Goal: Task Accomplishment & Management: Complete application form

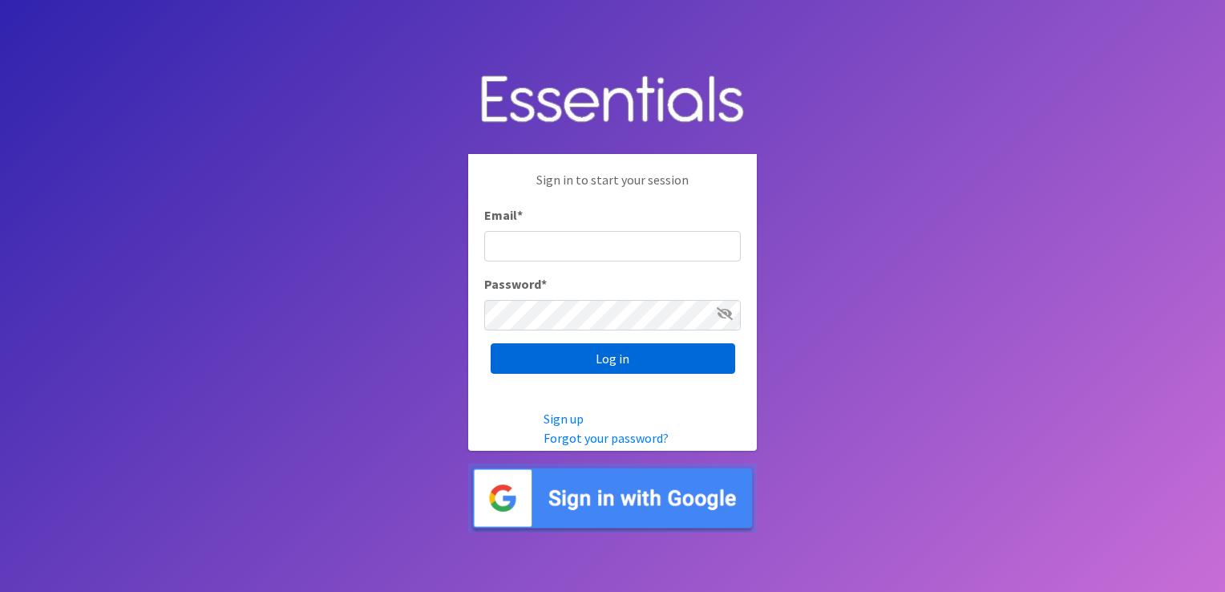
type input "[EMAIL_ADDRESS][DOMAIN_NAME]"
click at [609, 348] on input "Log in" at bounding box center [613, 358] width 245 height 30
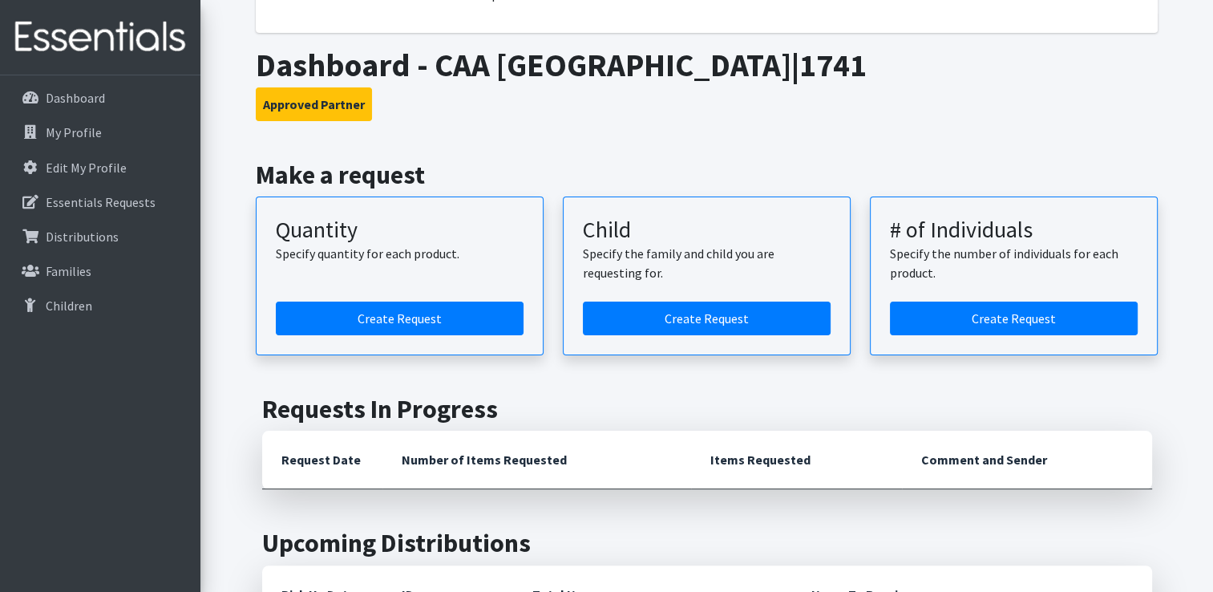
scroll to position [241, 0]
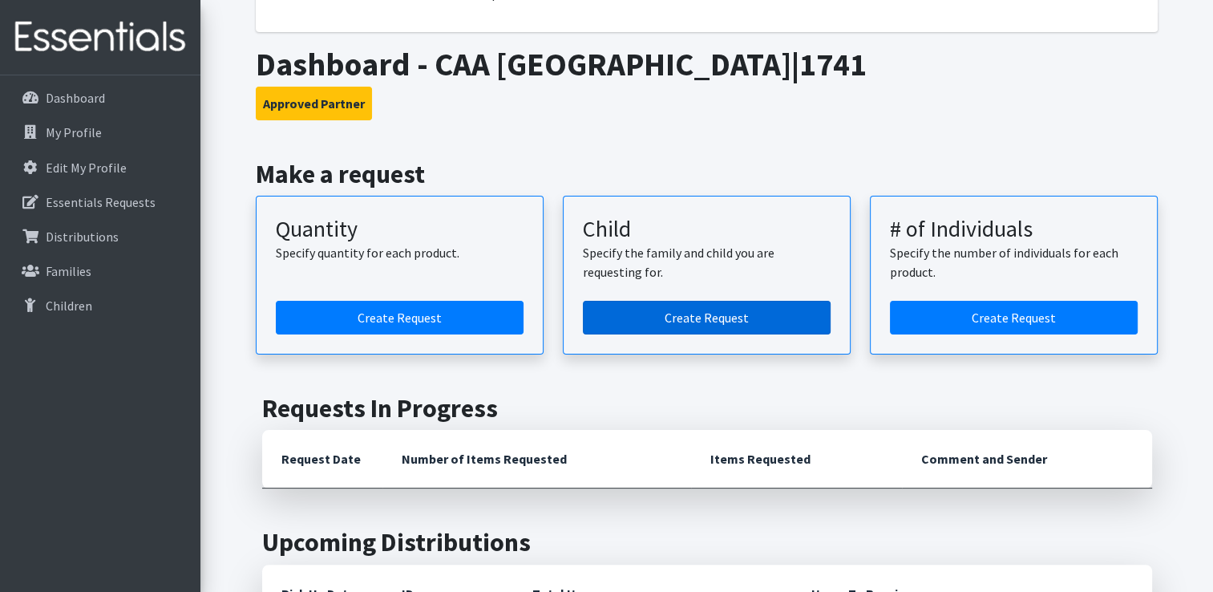
click at [697, 308] on link "Create Request" at bounding box center [707, 318] width 248 height 34
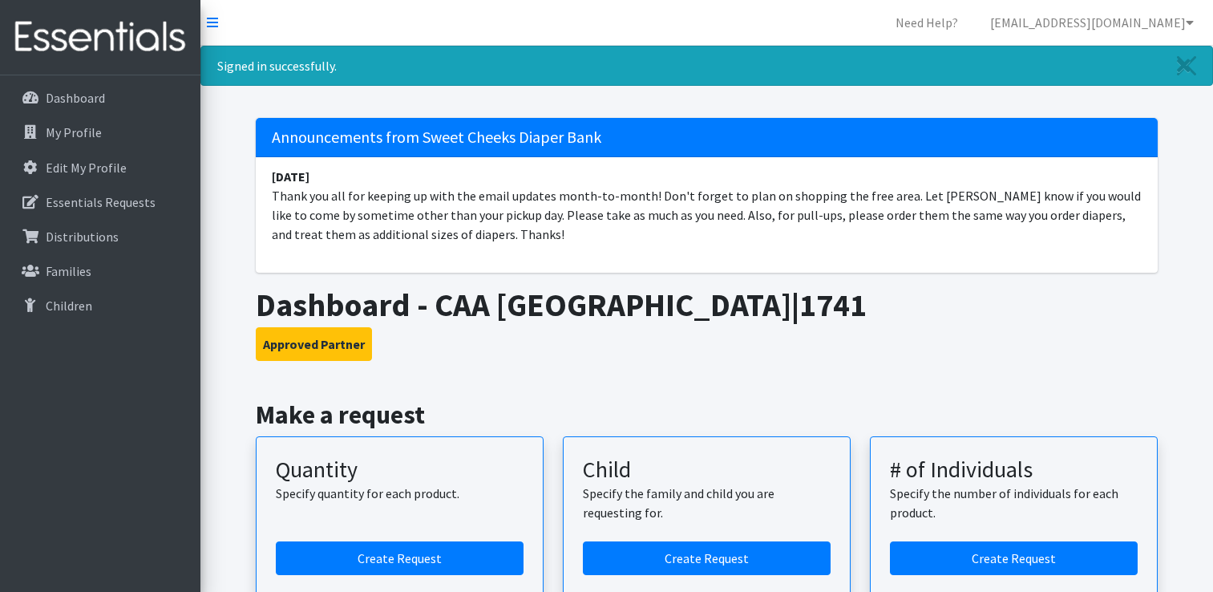
scroll to position [210, 0]
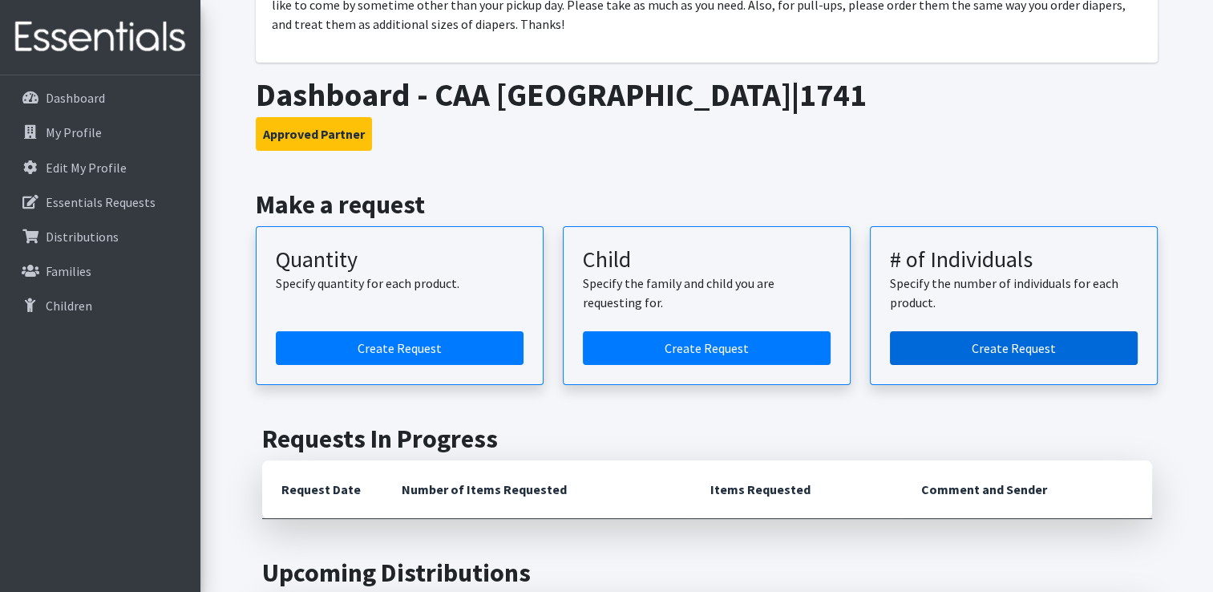
click at [1001, 344] on link "Create Request" at bounding box center [1014, 348] width 248 height 34
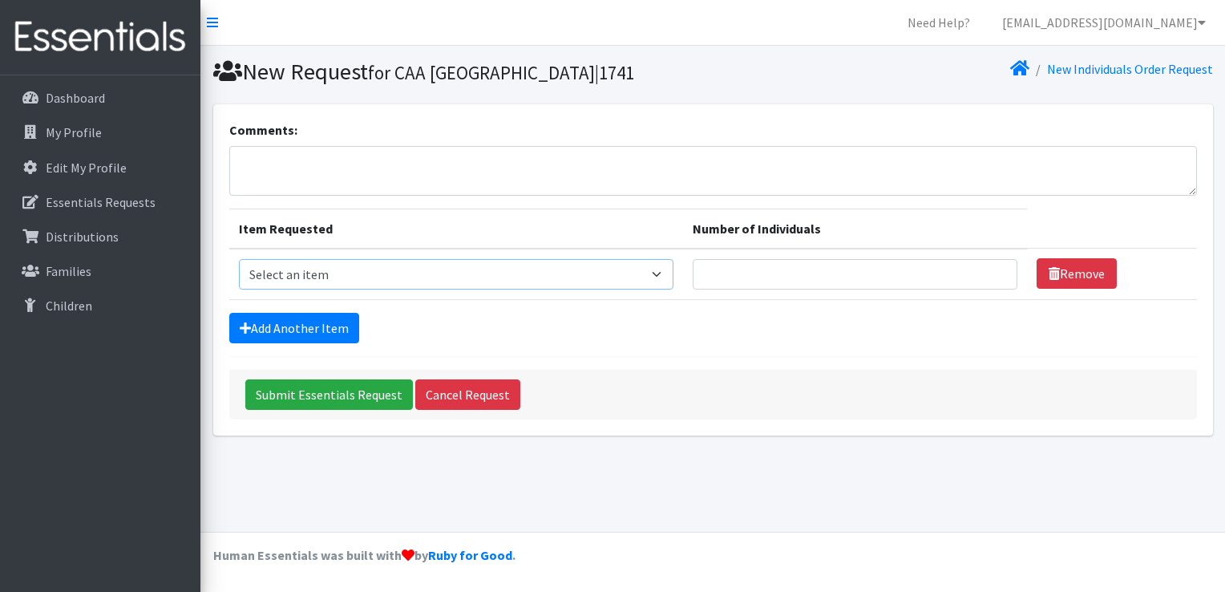
click at [660, 269] on select "Select an item Fly&Dry Potty Kit- 2T/3T Boy Fly&Dry Potty Kit- 2T/3T Girl Kids …" at bounding box center [456, 274] width 435 height 30
select select "1216"
click at [239, 259] on select "Select an item Fly&Dry Potty Kit- 2T/3T Boy Fly&Dry Potty Kit- 2T/3T Girl Kids …" at bounding box center [456, 274] width 435 height 30
click at [994, 268] on input "1" at bounding box center [855, 274] width 325 height 30
click at [991, 268] on input "2" at bounding box center [855, 274] width 325 height 30
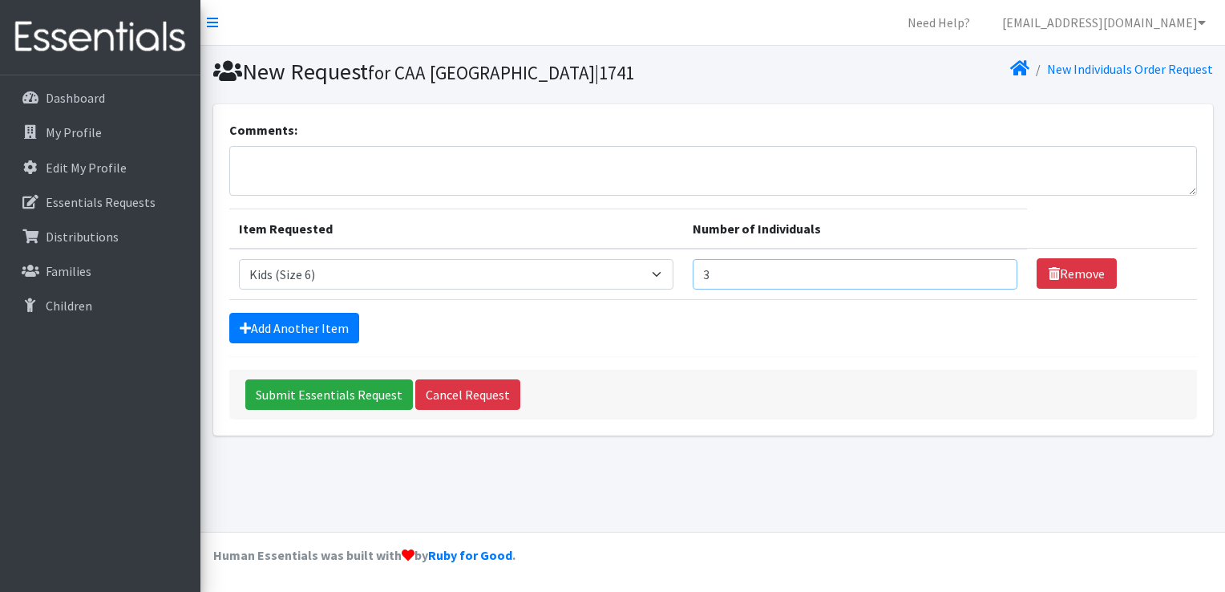
click at [991, 268] on input "3" at bounding box center [855, 274] width 325 height 30
click at [991, 268] on input "4" at bounding box center [855, 274] width 325 height 30
click at [991, 268] on input "5" at bounding box center [855, 274] width 325 height 30
click at [991, 268] on input "6" at bounding box center [855, 274] width 325 height 30
type input "7"
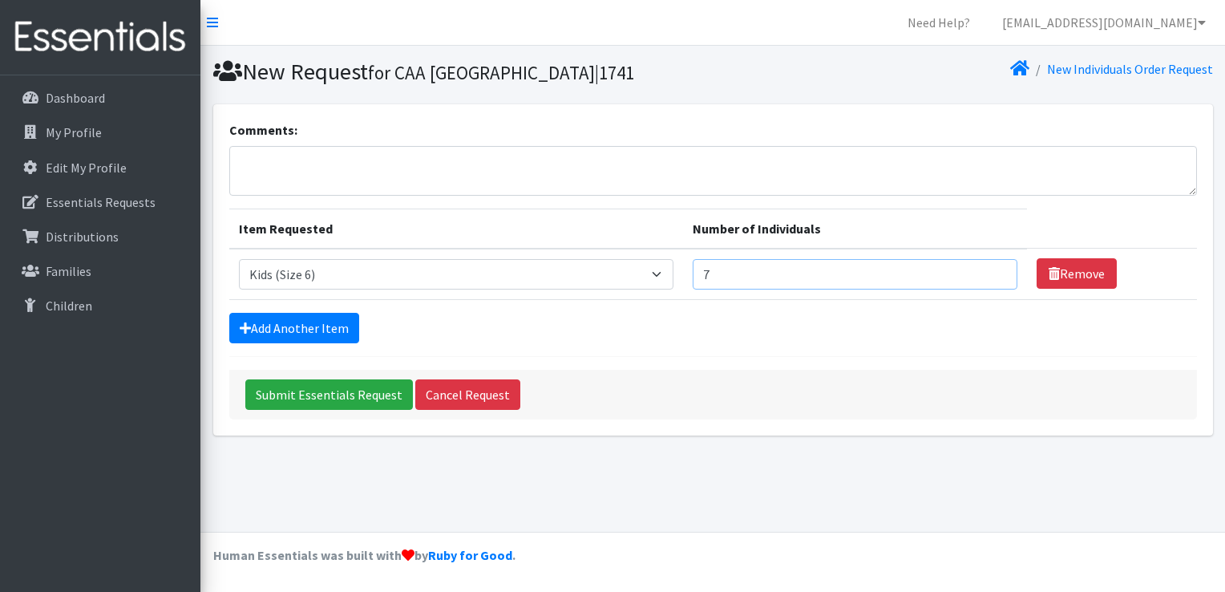
click at [991, 268] on input "7" at bounding box center [855, 274] width 325 height 30
click at [664, 273] on select "Select an item Fly&Dry Potty Kit- 2T/3T Boy Fly&Dry Potty Kit- 2T/3T Girl Kids …" at bounding box center [456, 274] width 435 height 30
click at [239, 259] on select "Select an item Fly&Dry Potty Kit- 2T/3T Boy Fly&Dry Potty Kit- 2T/3T Girl Kids …" at bounding box center [456, 274] width 435 height 30
click at [665, 274] on select "Select an item Fly&Dry Potty Kit- 2T/3T Boy Fly&Dry Potty Kit- 2T/3T Girl Kids …" at bounding box center [456, 274] width 435 height 30
click at [664, 316] on div "Add Another Item" at bounding box center [713, 328] width 968 height 30
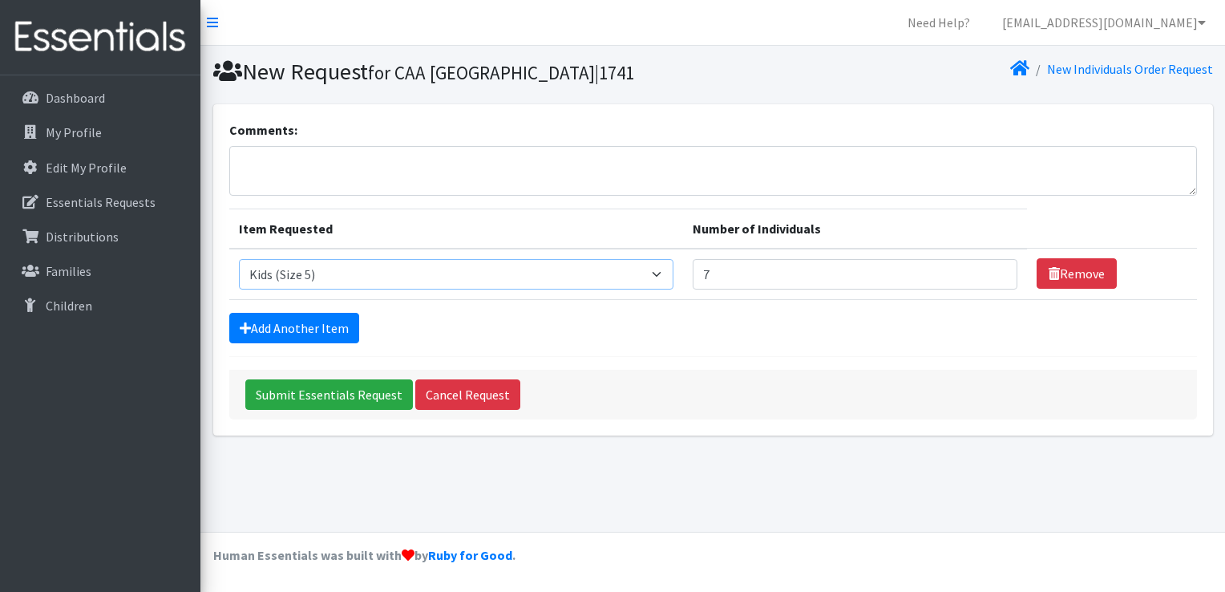
click at [664, 273] on select "Select an item Fly&Dry Potty Kit- 2T/3T Boy Fly&Dry Potty Kit- 2T/3T Girl Kids …" at bounding box center [456, 274] width 435 height 30
select select "1216"
click at [239, 259] on select "Select an item Fly&Dry Potty Kit- 2T/3T Boy Fly&Dry Potty Kit- 2T/3T Girl Kids …" at bounding box center [456, 274] width 435 height 30
click at [323, 325] on link "Add Another Item" at bounding box center [294, 328] width 130 height 30
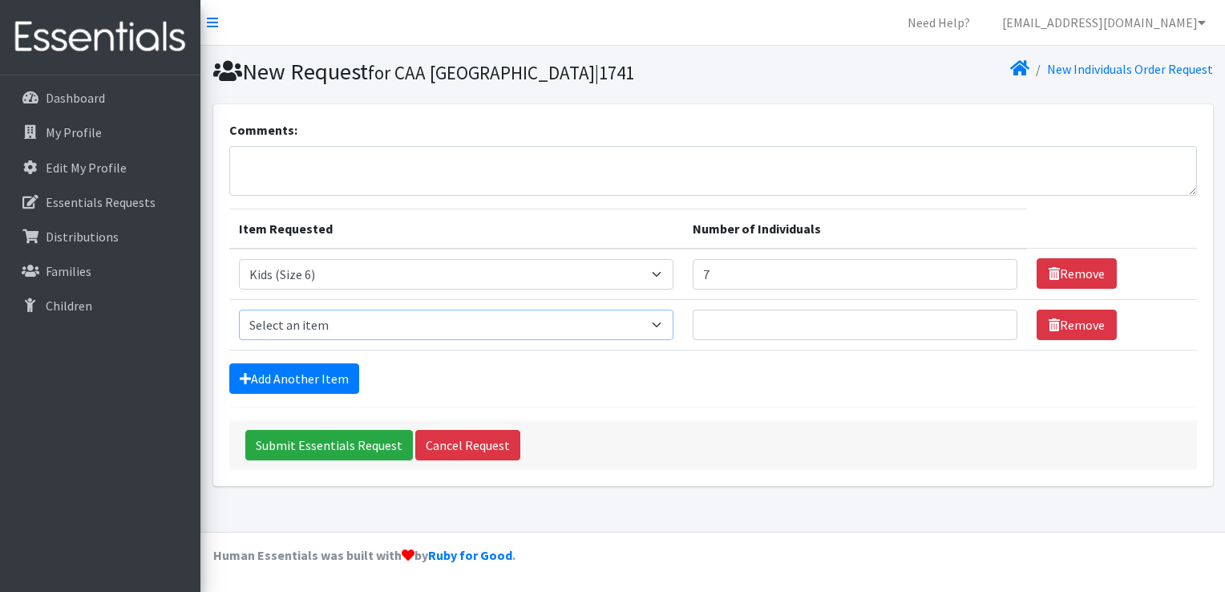
click at [659, 319] on select "Select an item Fly&Dry Potty Kit- 2T/3T Boy Fly&Dry Potty Kit- 2T/3T Girl Kids …" at bounding box center [456, 325] width 435 height 30
select select "1214"
click at [239, 310] on select "Select an item Fly&Dry Potty Kit- 2T/3T Boy Fly&Dry Potty Kit- 2T/3T Girl Kids …" at bounding box center [456, 325] width 435 height 30
click at [988, 319] on input "1" at bounding box center [855, 325] width 325 height 30
click at [988, 319] on input "2" at bounding box center [855, 325] width 325 height 30
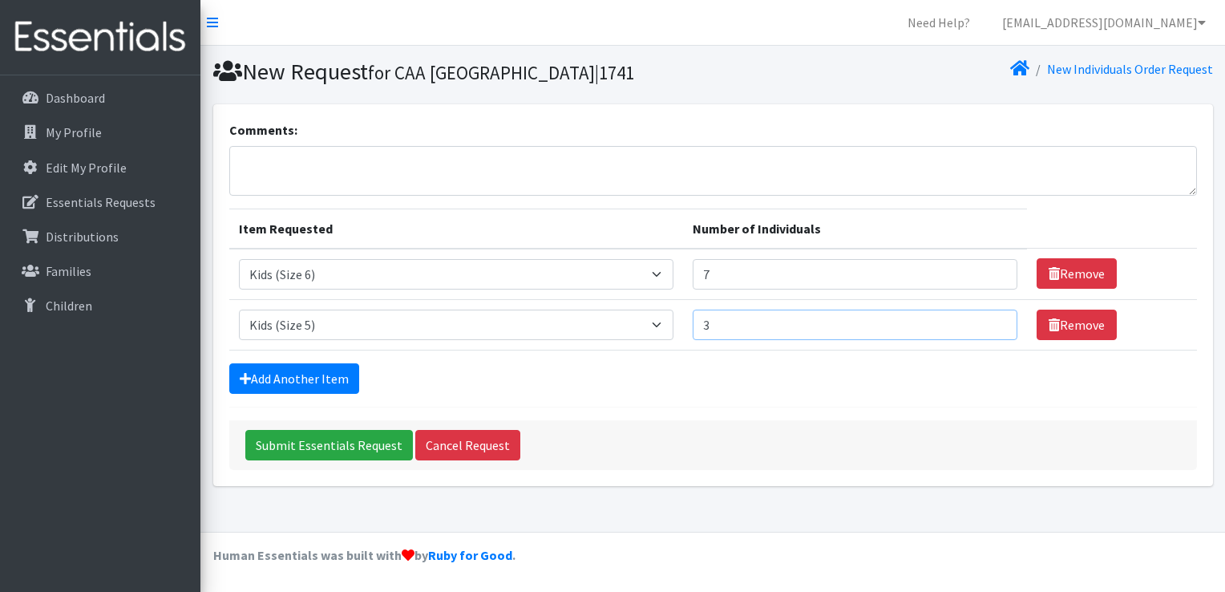
type input "3"
click at [988, 319] on input "3" at bounding box center [855, 325] width 325 height 30
click at [318, 377] on link "Add Another Item" at bounding box center [294, 378] width 130 height 30
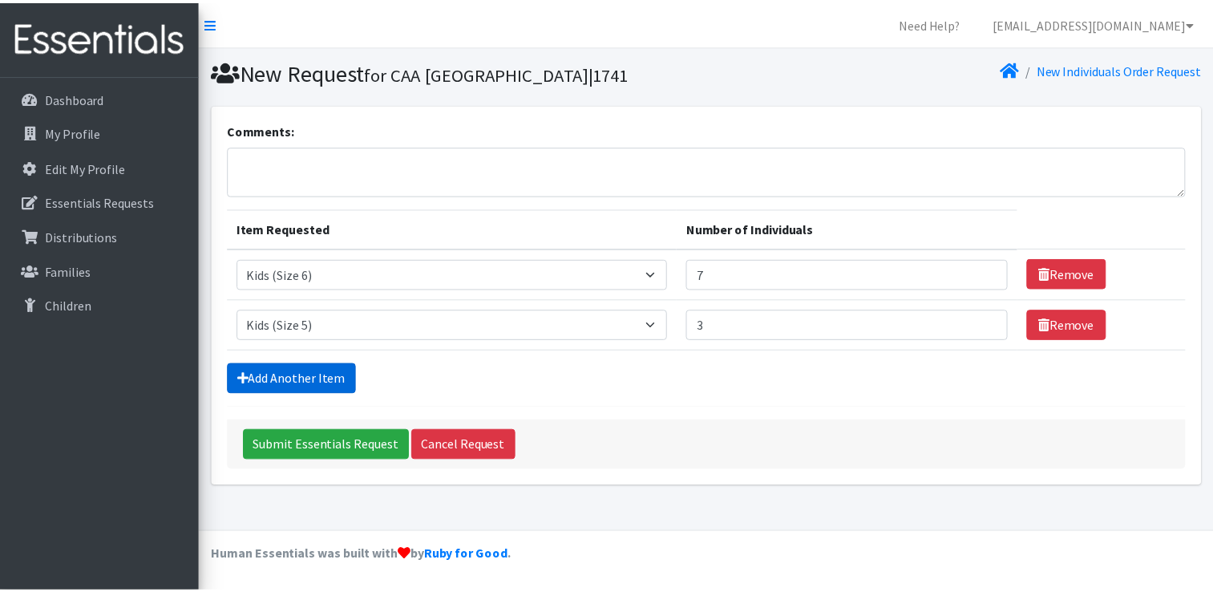
scroll to position [14, 0]
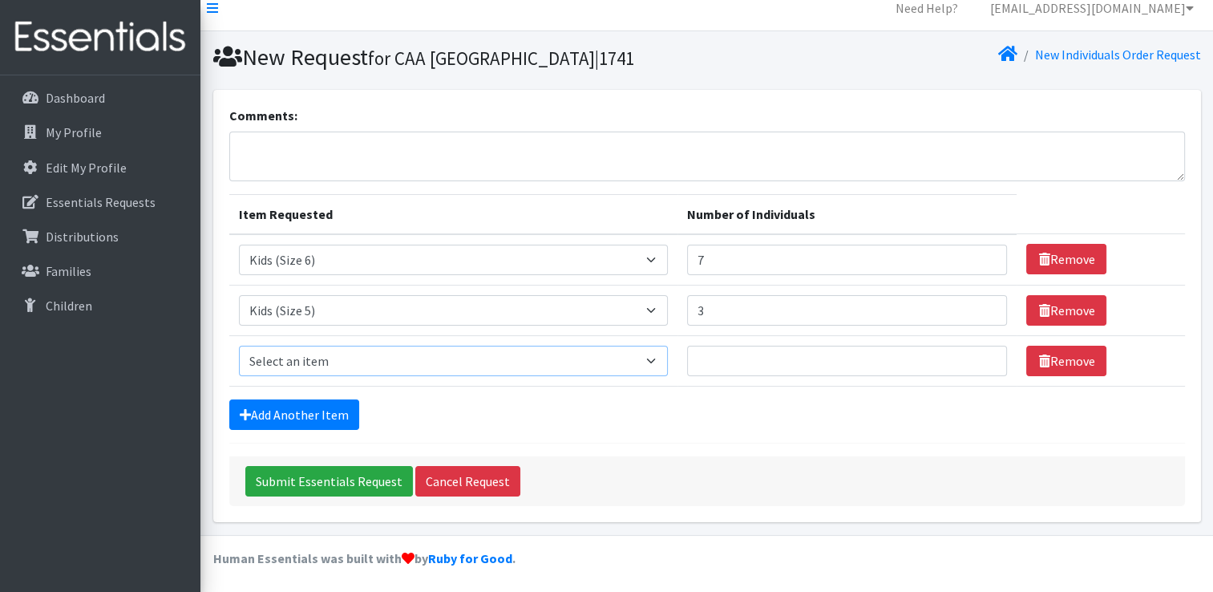
click at [394, 357] on select "Select an item Fly&Dry Potty Kit- 2T/3T Boy Fly&Dry Potty Kit- 2T/3T Girl Kids …" at bounding box center [454, 361] width 430 height 30
select select "1213"
click at [239, 346] on select "Select an item Fly&Dry Potty Kit- 2T/3T Boy Fly&Dry Potty Kit- 2T/3T Girl Kids …" at bounding box center [454, 361] width 430 height 30
click at [981, 354] on input "1" at bounding box center [847, 361] width 320 height 30
type input "2"
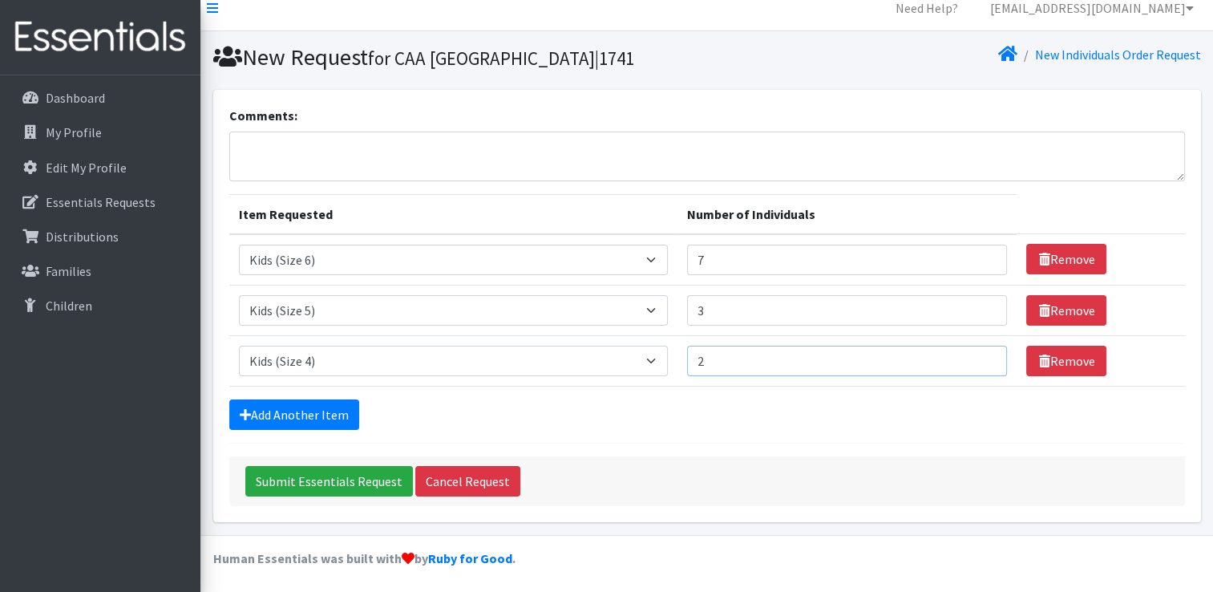
click at [980, 354] on input "2" at bounding box center [847, 361] width 320 height 30
click at [334, 411] on link "Add Another Item" at bounding box center [294, 414] width 130 height 30
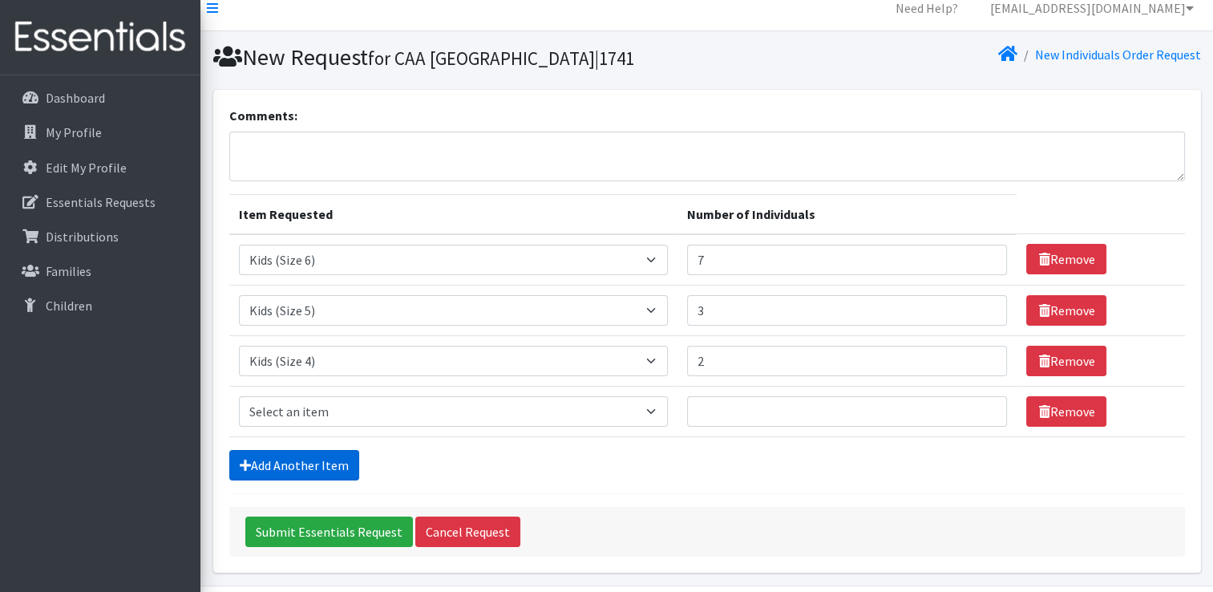
scroll to position [65, 0]
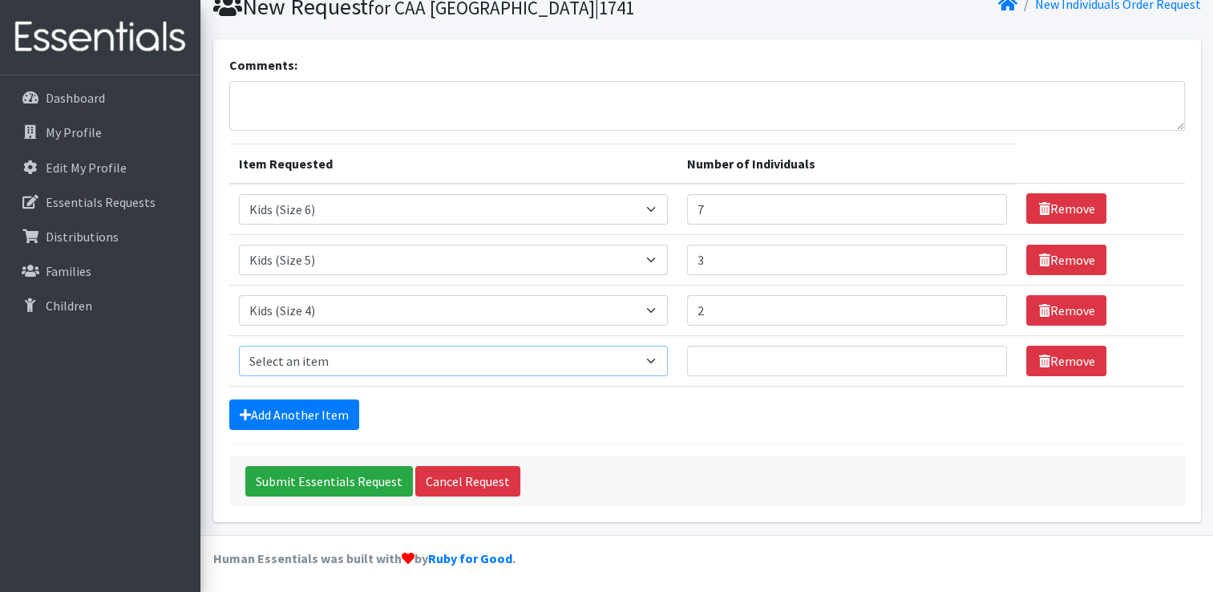
click at [292, 359] on select "Select an item Fly&Dry Potty Kit- 2T/3T Boy Fly&Dry Potty Kit- 2T/3T Girl Kids …" at bounding box center [454, 361] width 430 height 30
select select "1221"
click at [239, 346] on select "Select an item Fly&Dry Potty Kit- 2T/3T Boy Fly&Dry Potty Kit- 2T/3T Girl Kids …" at bounding box center [454, 361] width 430 height 30
click at [982, 351] on input "1" at bounding box center [847, 361] width 320 height 30
click at [982, 351] on input "2" at bounding box center [847, 361] width 320 height 30
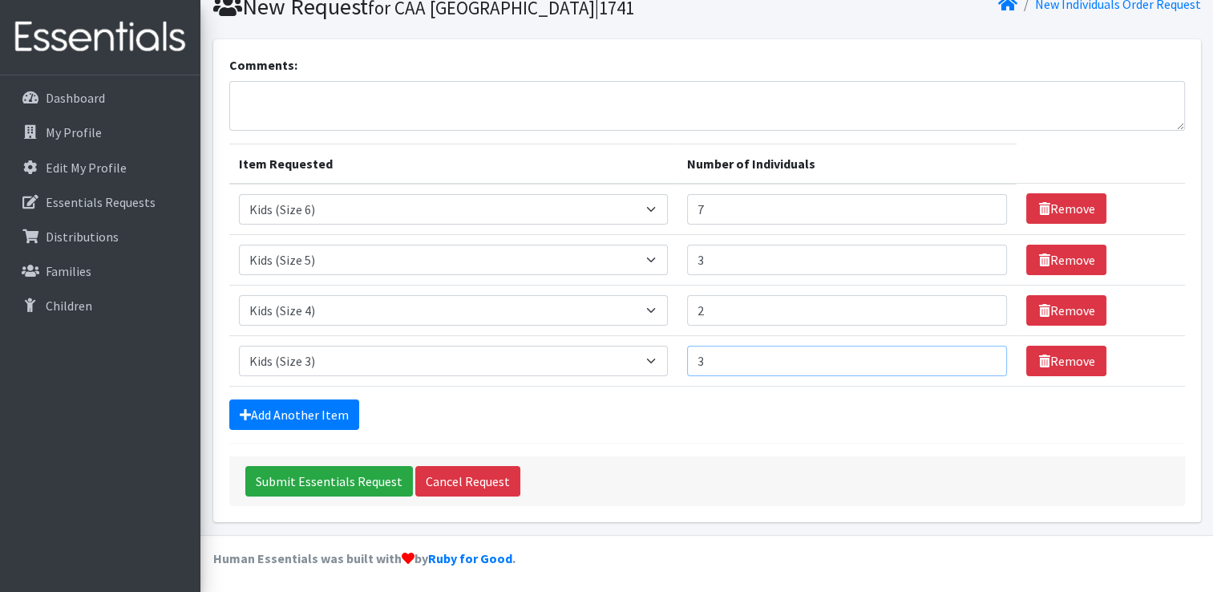
type input "3"
click at [982, 351] on input "3" at bounding box center [847, 361] width 320 height 30
click at [326, 403] on link "Add Another Item" at bounding box center [294, 414] width 130 height 30
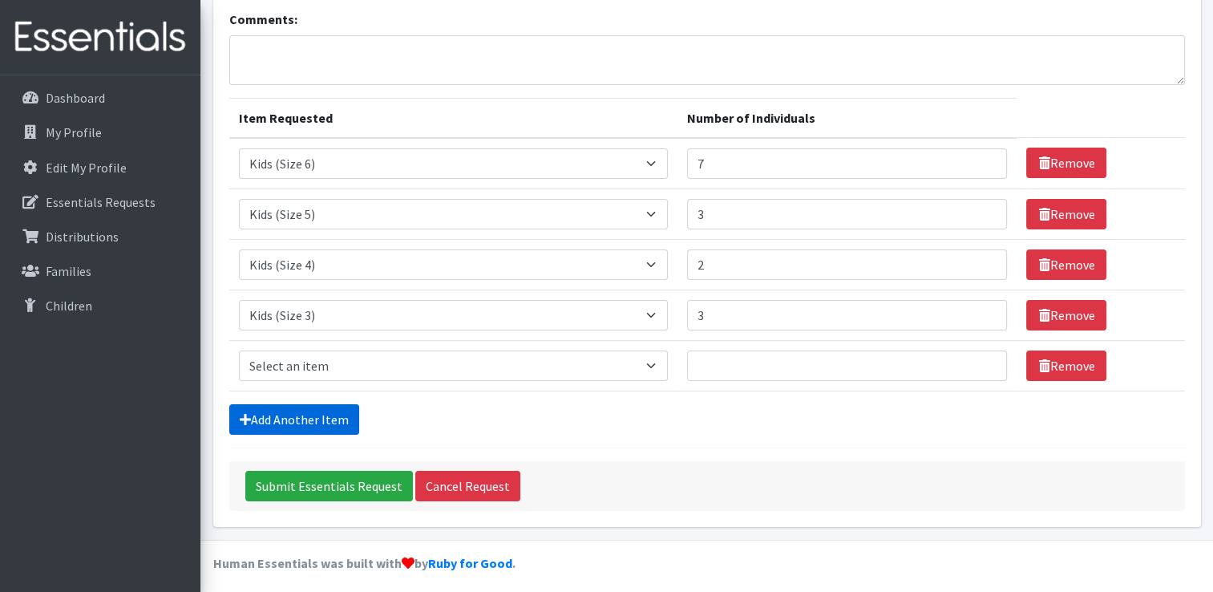
scroll to position [115, 0]
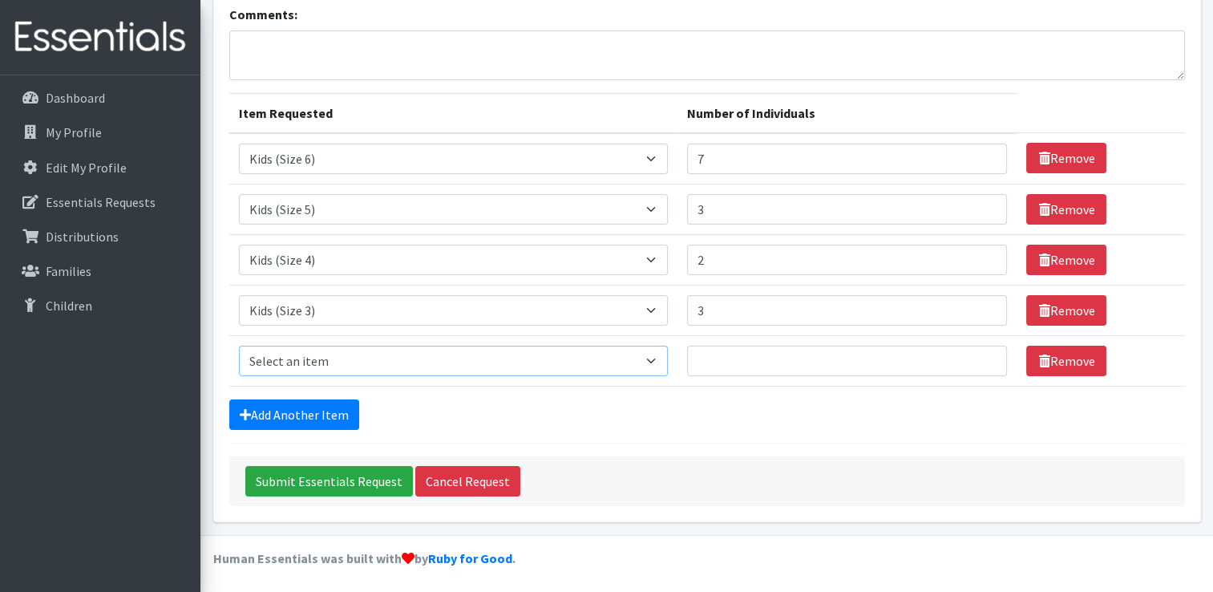
click at [343, 364] on select "Select an item Fly&Dry Potty Kit- 2T/3T Boy Fly&Dry Potty Kit- 2T/3T Girl Kids …" at bounding box center [454, 361] width 430 height 30
select select "1202"
click at [239, 346] on select "Select an item Fly&Dry Potty Kit- 2T/3T Boy Fly&Dry Potty Kit- 2T/3T Girl Kids …" at bounding box center [454, 361] width 430 height 30
click at [981, 351] on input "1" at bounding box center [847, 361] width 320 height 30
click at [981, 351] on input "2" at bounding box center [847, 361] width 320 height 30
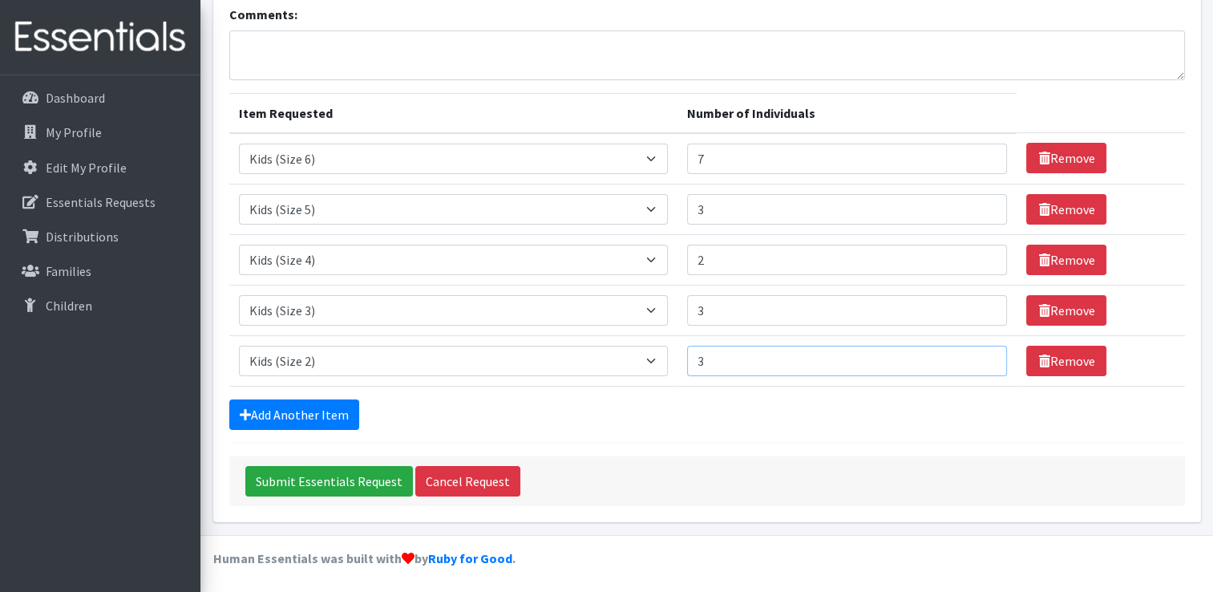
click at [981, 351] on input "3" at bounding box center [847, 361] width 320 height 30
type input "4"
click at [981, 351] on input "4" at bounding box center [847, 361] width 320 height 30
click at [280, 414] on link "Add Another Item" at bounding box center [294, 414] width 130 height 30
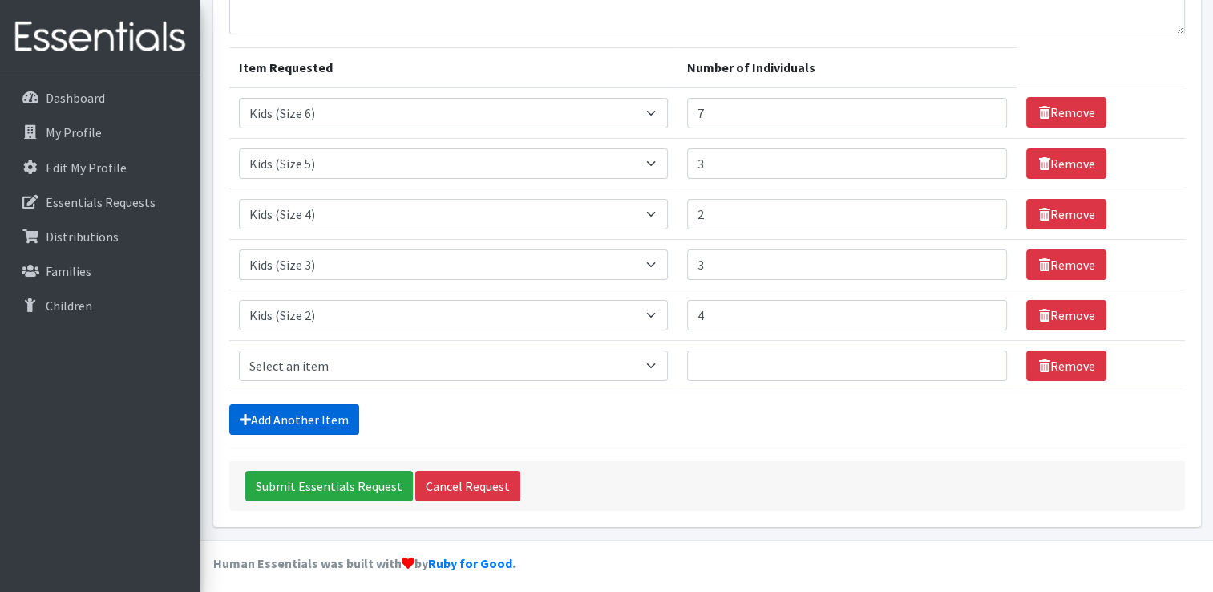
scroll to position [166, 0]
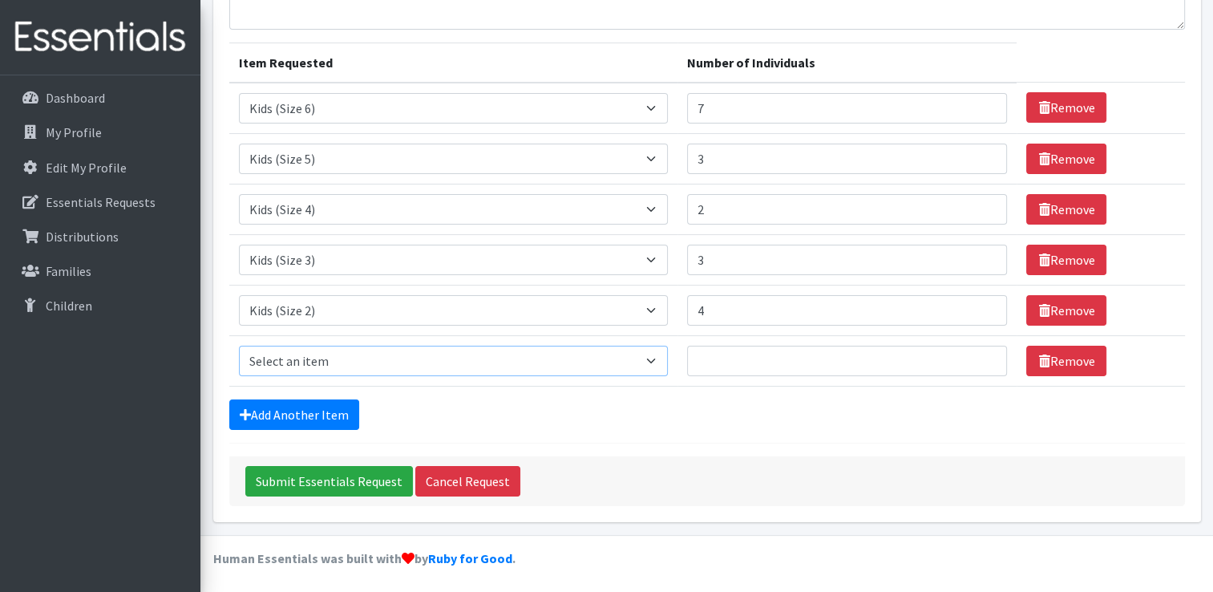
click at [657, 361] on select "Select an item Fly&Dry Potty Kit- 2T/3T Boy Fly&Dry Potty Kit- 2T/3T Girl Kids …" at bounding box center [454, 361] width 430 height 30
select select "1201"
click at [239, 346] on select "Select an item Fly&Dry Potty Kit- 2T/3T Boy Fly&Dry Potty Kit- 2T/3T Girl Kids …" at bounding box center [454, 361] width 430 height 30
click at [935, 378] on td "Number of Individuals" at bounding box center [847, 360] width 339 height 51
click at [979, 357] on input "1" at bounding box center [847, 361] width 320 height 30
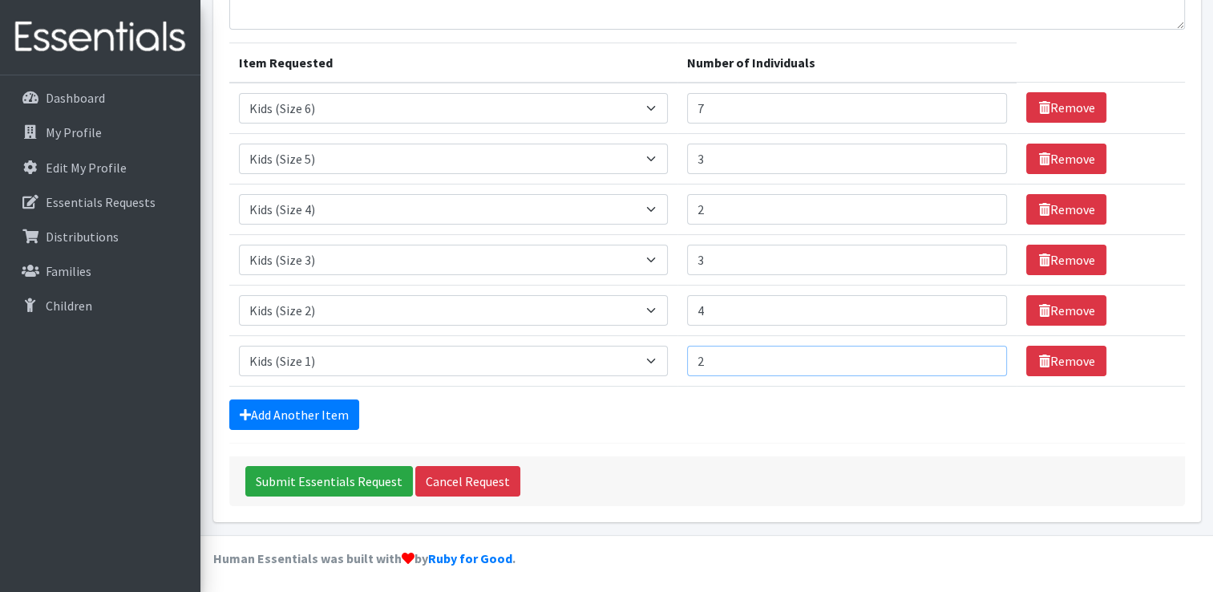
click at [979, 357] on input "2" at bounding box center [847, 361] width 320 height 30
type input "3"
click at [979, 357] on input "3" at bounding box center [847, 361] width 320 height 30
click at [318, 420] on link "Add Another Item" at bounding box center [294, 414] width 130 height 30
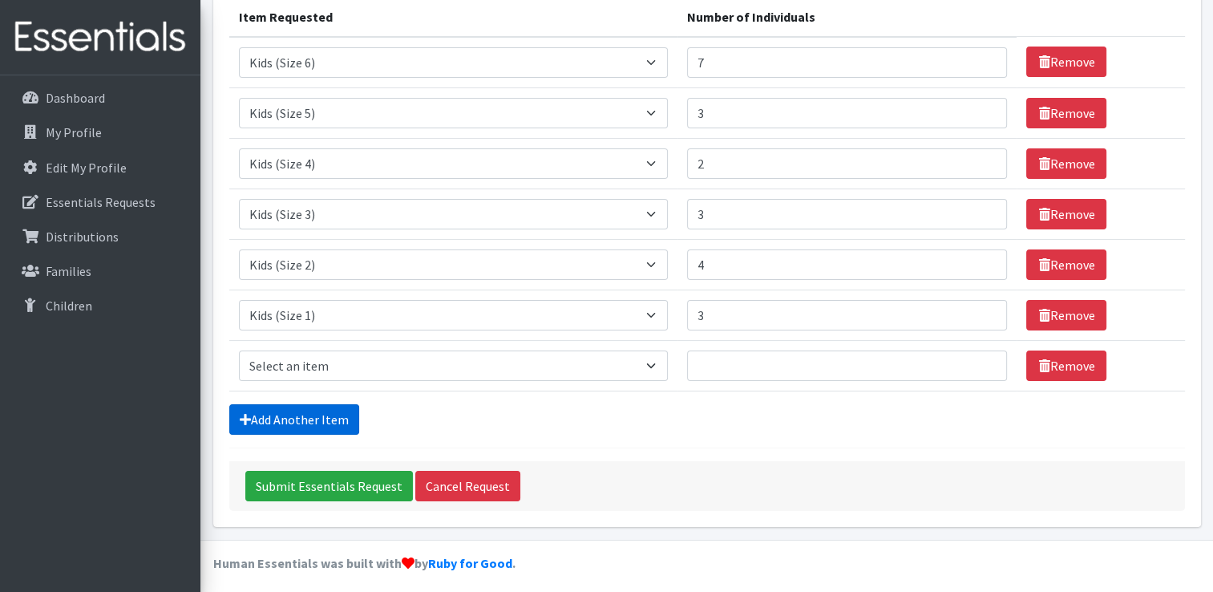
scroll to position [216, 0]
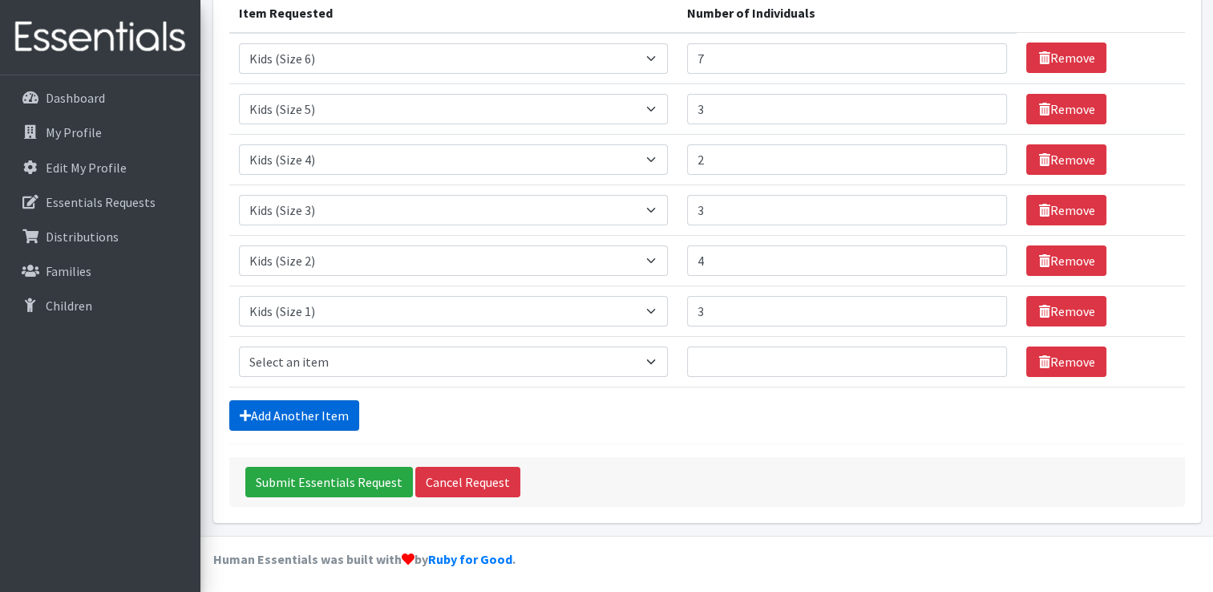
click at [313, 403] on link "Add Another Item" at bounding box center [294, 415] width 130 height 30
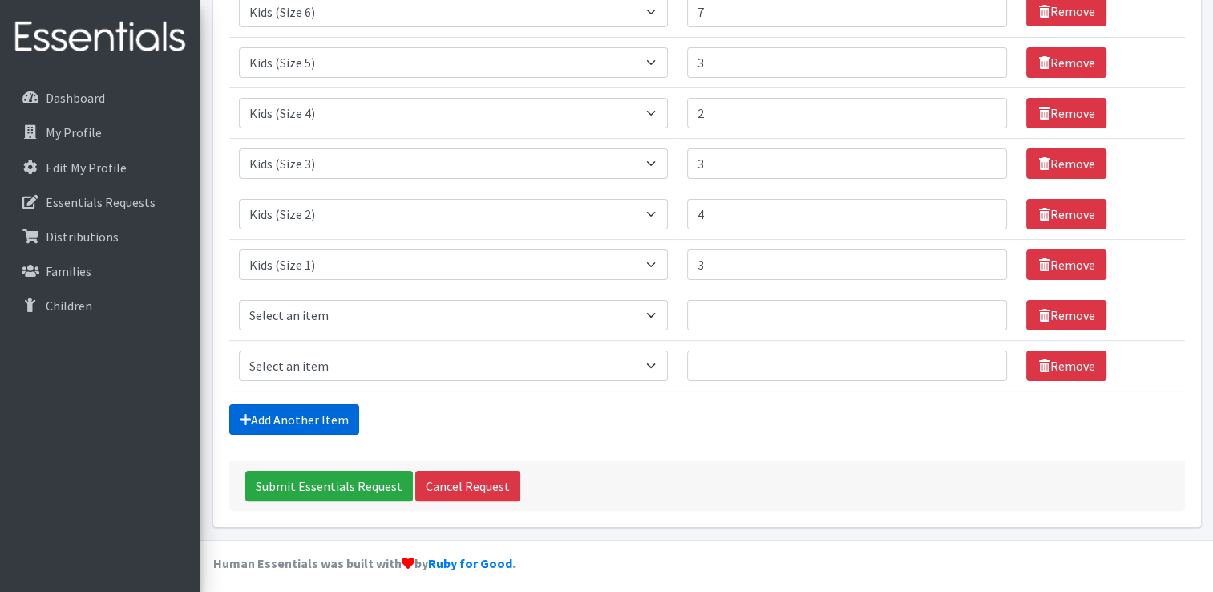
scroll to position [266, 0]
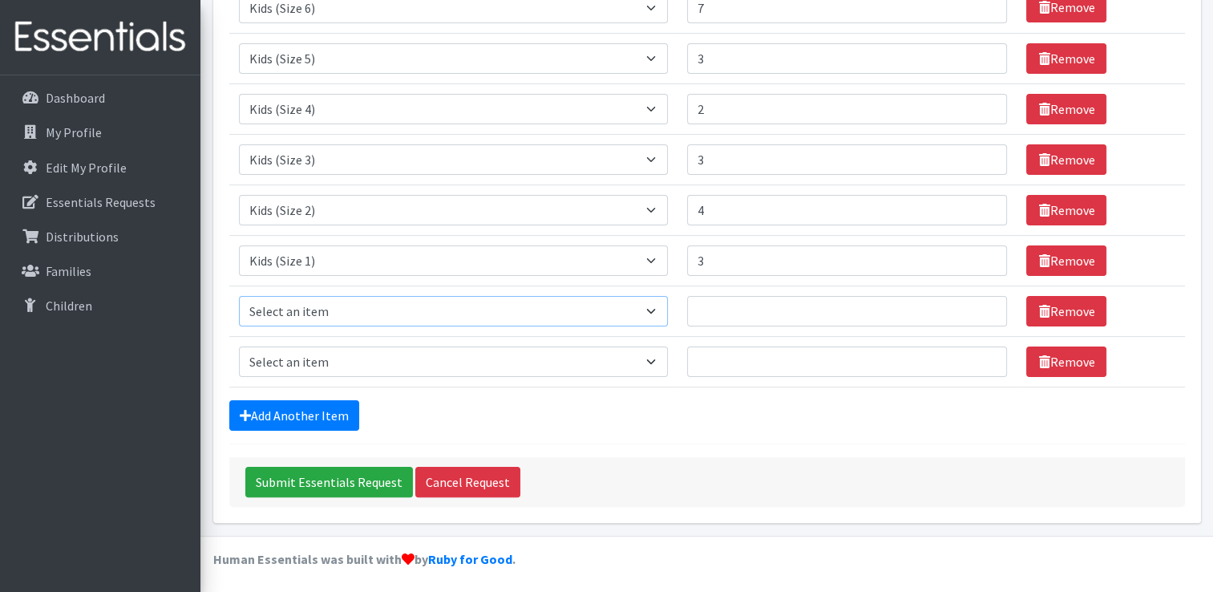
click at [358, 313] on select "Select an item Fly&Dry Potty Kit- 2T/3T Boy Fly&Dry Potty Kit- 2T/3T Girl Kids …" at bounding box center [454, 311] width 430 height 30
select select "1222"
click at [239, 296] on select "Select an item Fly&Dry Potty Kit- 2T/3T Boy Fly&Dry Potty Kit- 2T/3T Girl Kids …" at bounding box center [454, 311] width 430 height 30
click at [981, 303] on input "1" at bounding box center [847, 311] width 320 height 30
type input "2"
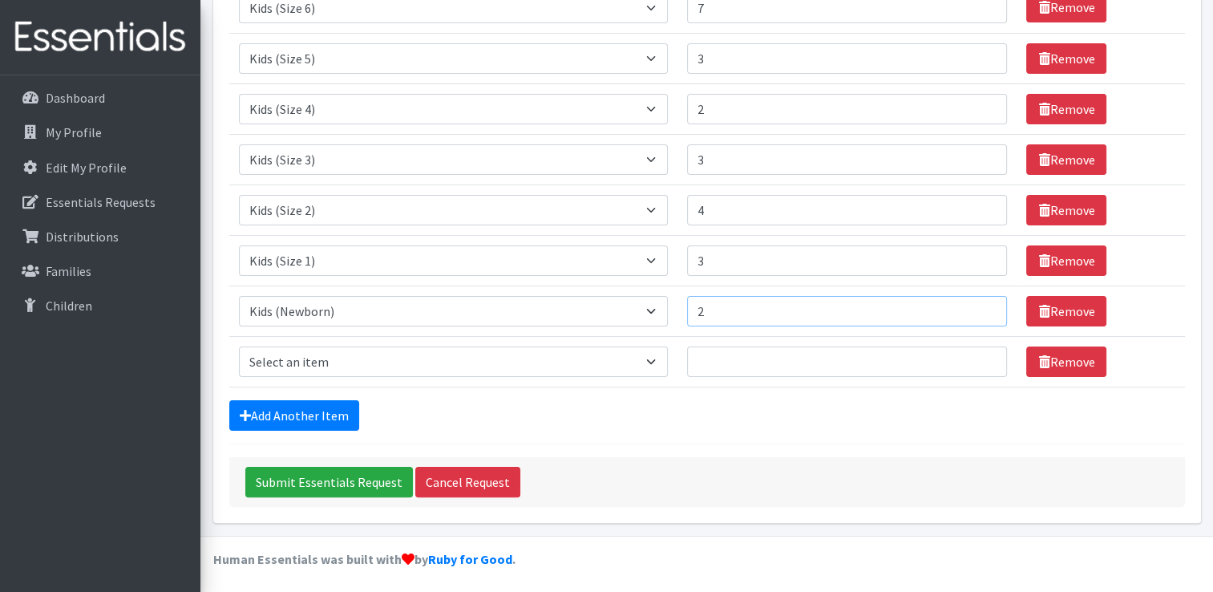
click at [981, 303] on input "2" at bounding box center [847, 311] width 320 height 30
click at [407, 358] on select "Select an item Fly&Dry Potty Kit- 2T/3T Boy Fly&Dry Potty Kit- 2T/3T Girl Kids …" at bounding box center [454, 361] width 430 height 30
select select "1411"
click at [239, 346] on select "Select an item Fly&Dry Potty Kit- 2T/3T Boy Fly&Dry Potty Kit- 2T/3T Girl Kids …" at bounding box center [454, 361] width 430 height 30
click at [982, 354] on input "1" at bounding box center [847, 361] width 320 height 30
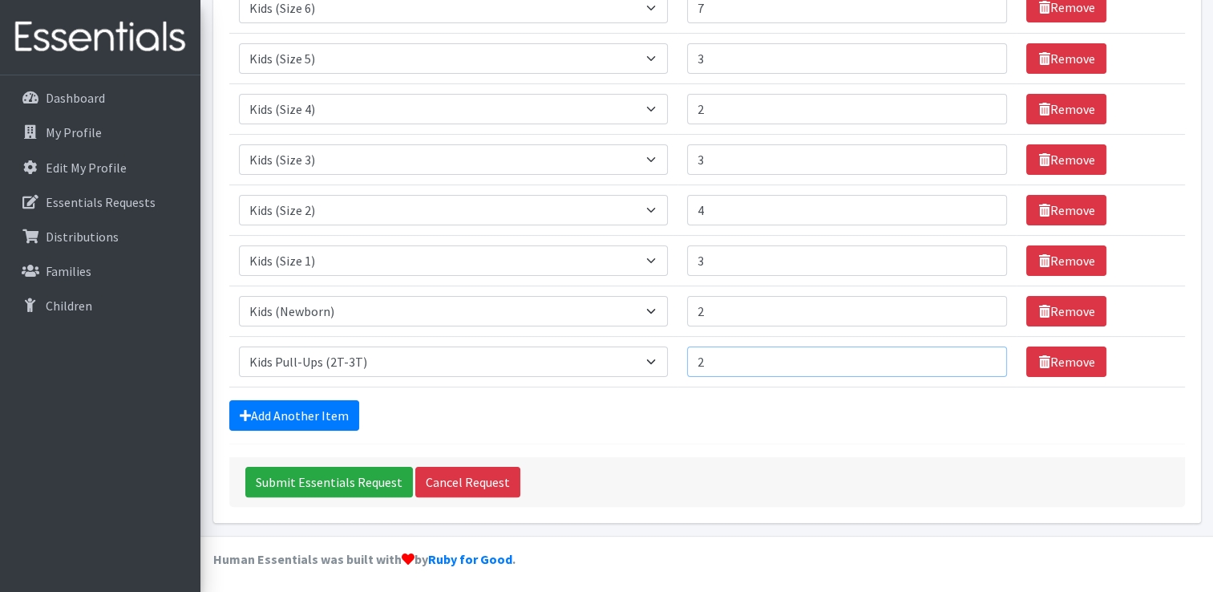
type input "2"
click at [982, 354] on input "2" at bounding box center [847, 361] width 320 height 30
click at [324, 415] on link "Add Another Item" at bounding box center [294, 415] width 130 height 30
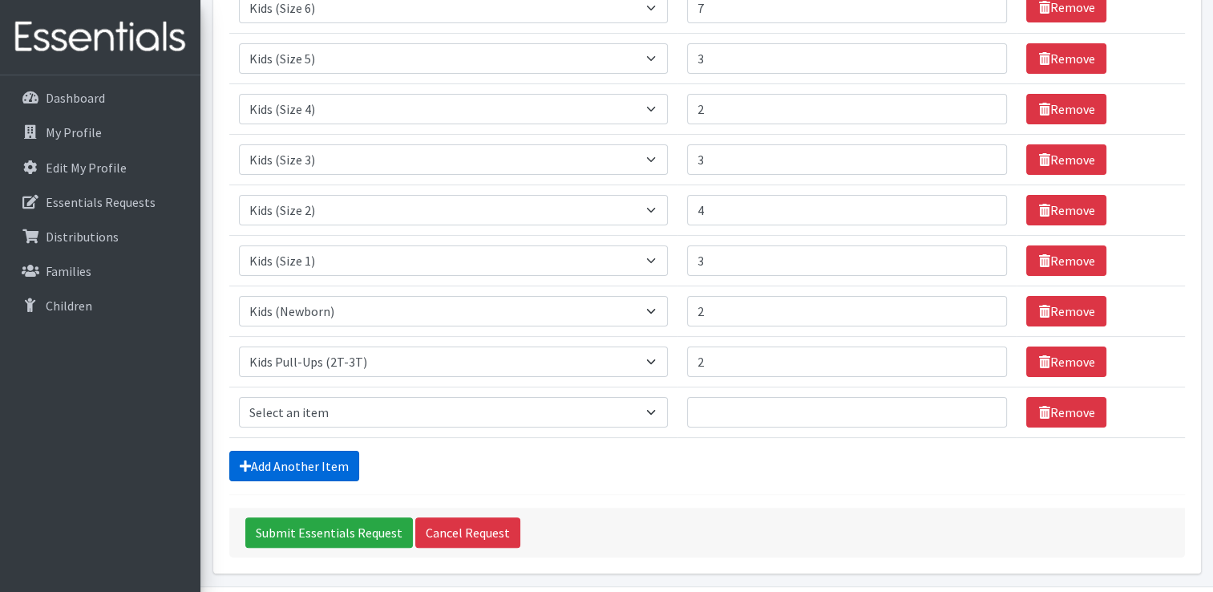
scroll to position [317, 0]
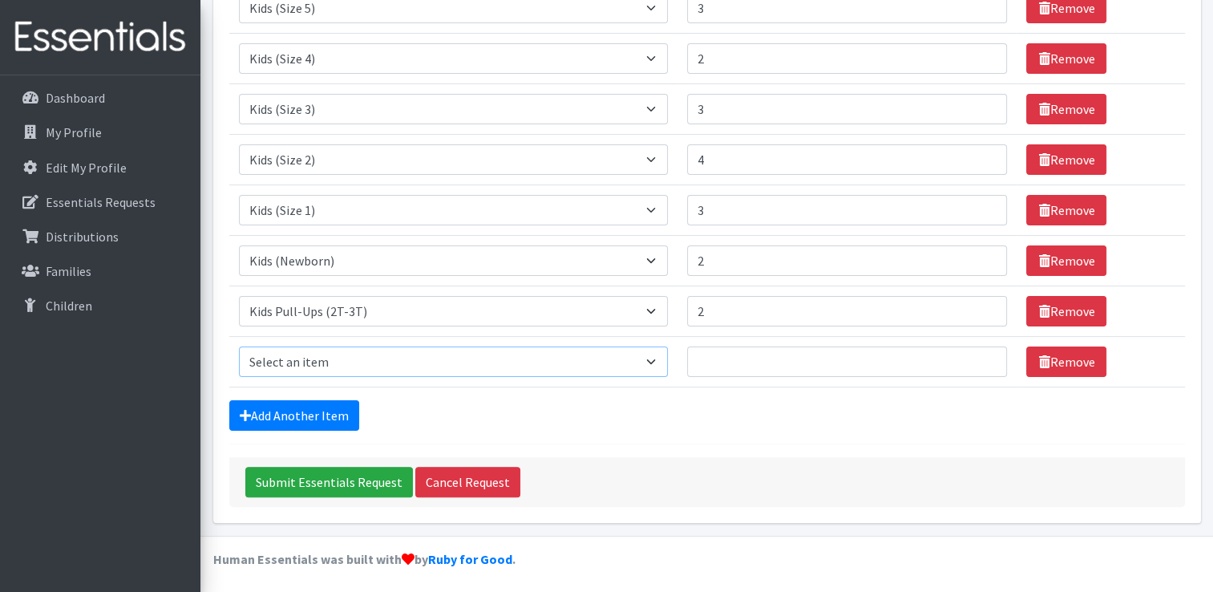
click at [319, 354] on select "Select an item Fly&Dry Potty Kit- 2T/3T Boy Fly&Dry Potty Kit- 2T/3T Girl Kids …" at bounding box center [454, 361] width 430 height 30
select select "1413"
click at [239, 346] on select "Select an item Fly&Dry Potty Kit- 2T/3T Boy Fly&Dry Potty Kit- 2T/3T Girl Kids …" at bounding box center [454, 361] width 430 height 30
click at [982, 354] on input "1" at bounding box center [847, 361] width 320 height 30
type input "2"
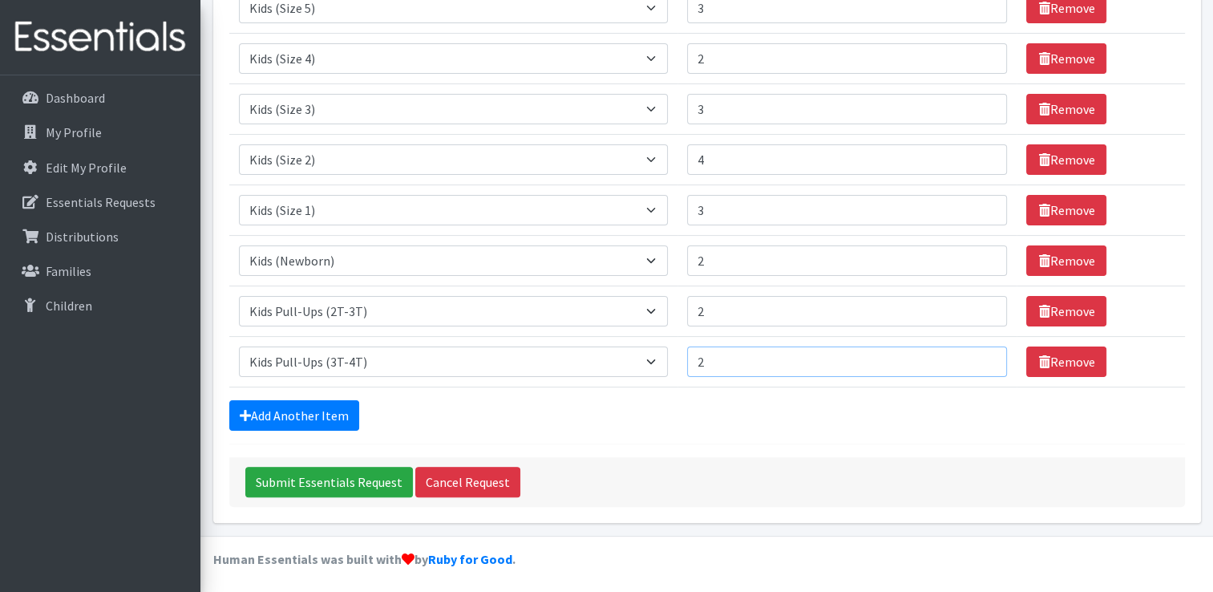
click at [984, 354] on input "2" at bounding box center [847, 361] width 320 height 30
click at [316, 411] on link "Add Another Item" at bounding box center [294, 415] width 130 height 30
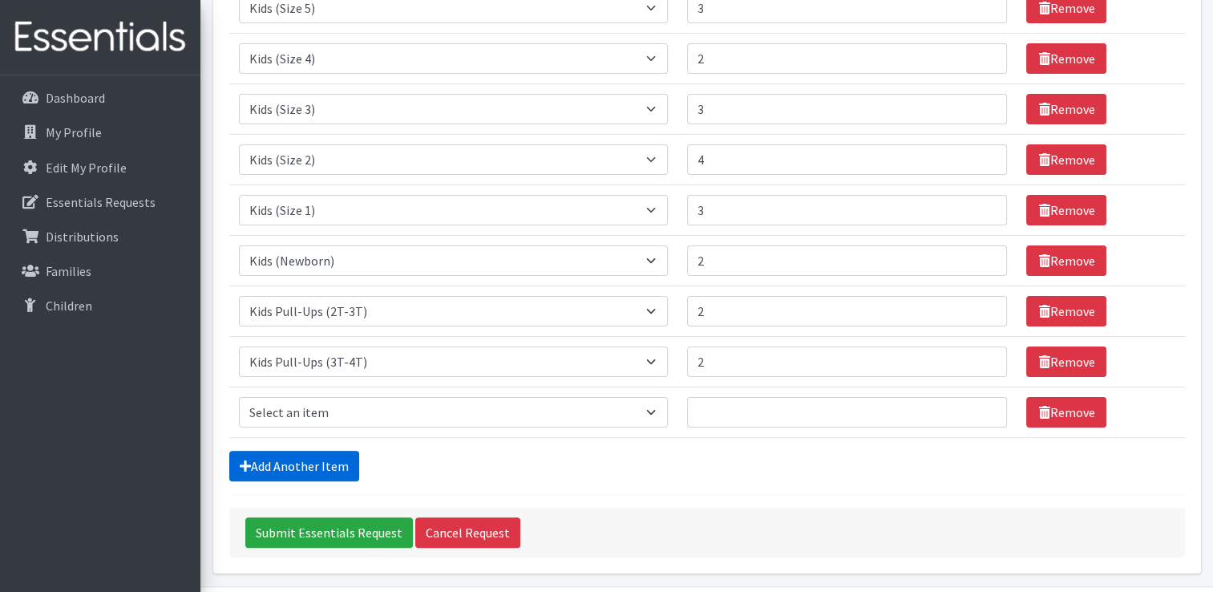
scroll to position [367, 0]
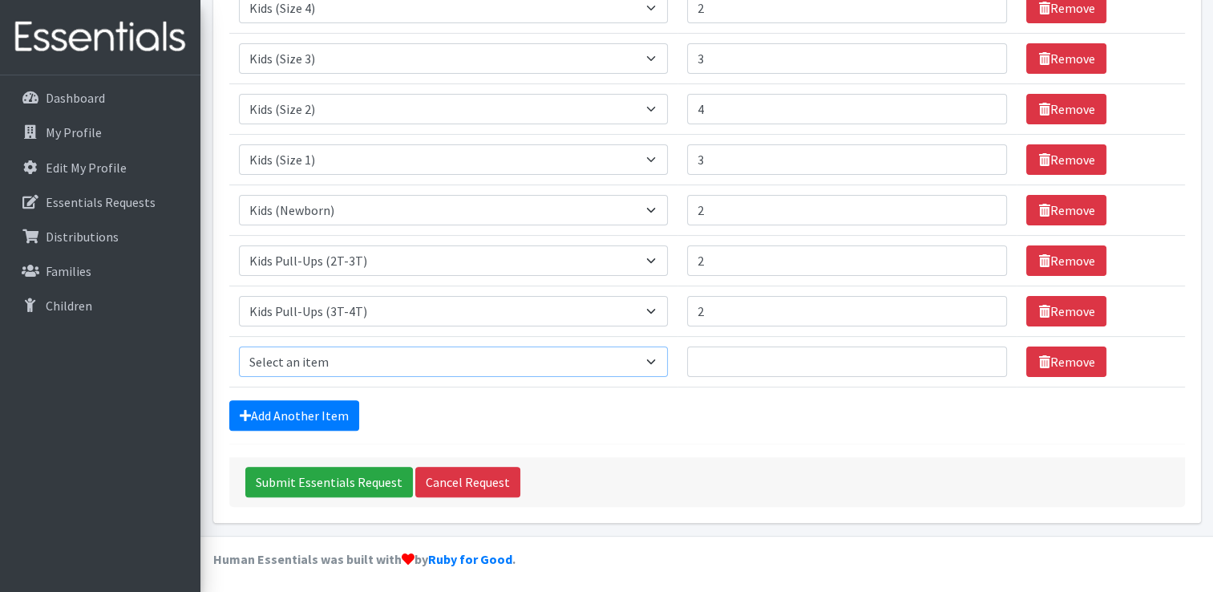
click at [330, 361] on select "Select an item Fly&Dry Potty Kit- 2T/3T Boy Fly&Dry Potty Kit- 2T/3T Girl Kids …" at bounding box center [454, 361] width 430 height 30
select select "1412"
click at [239, 346] on select "Select an item Fly&Dry Potty Kit- 2T/3T Boy Fly&Dry Potty Kit- 2T/3T Girl Kids …" at bounding box center [454, 361] width 430 height 30
click at [984, 353] on input "1" at bounding box center [847, 361] width 320 height 30
type input "2"
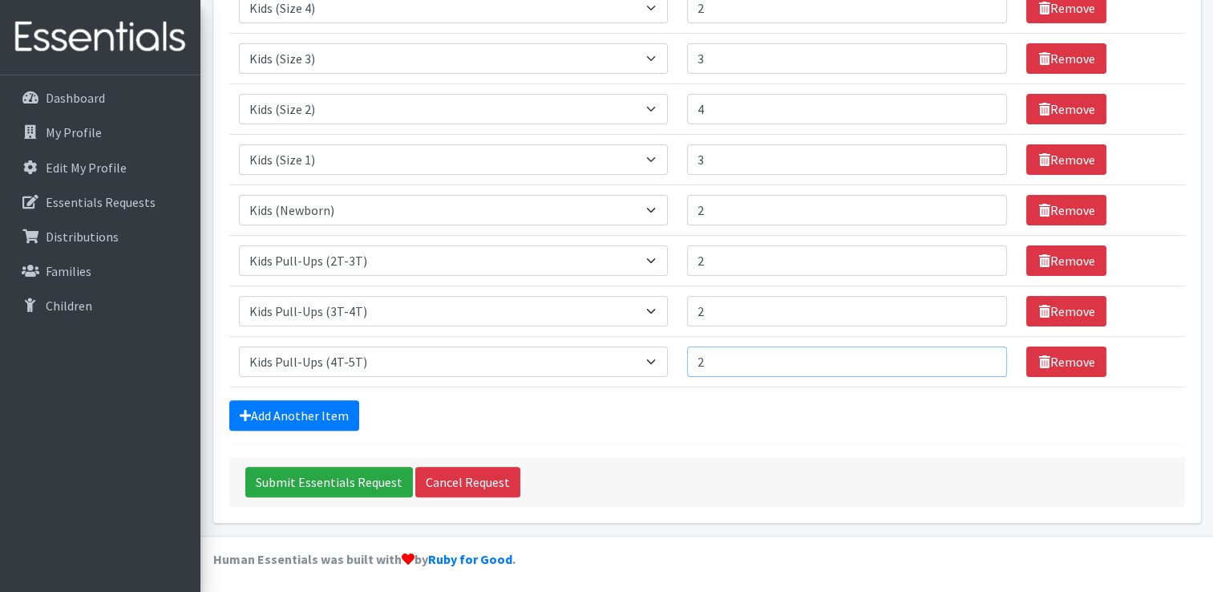
click at [984, 353] on input "2" at bounding box center [847, 361] width 320 height 30
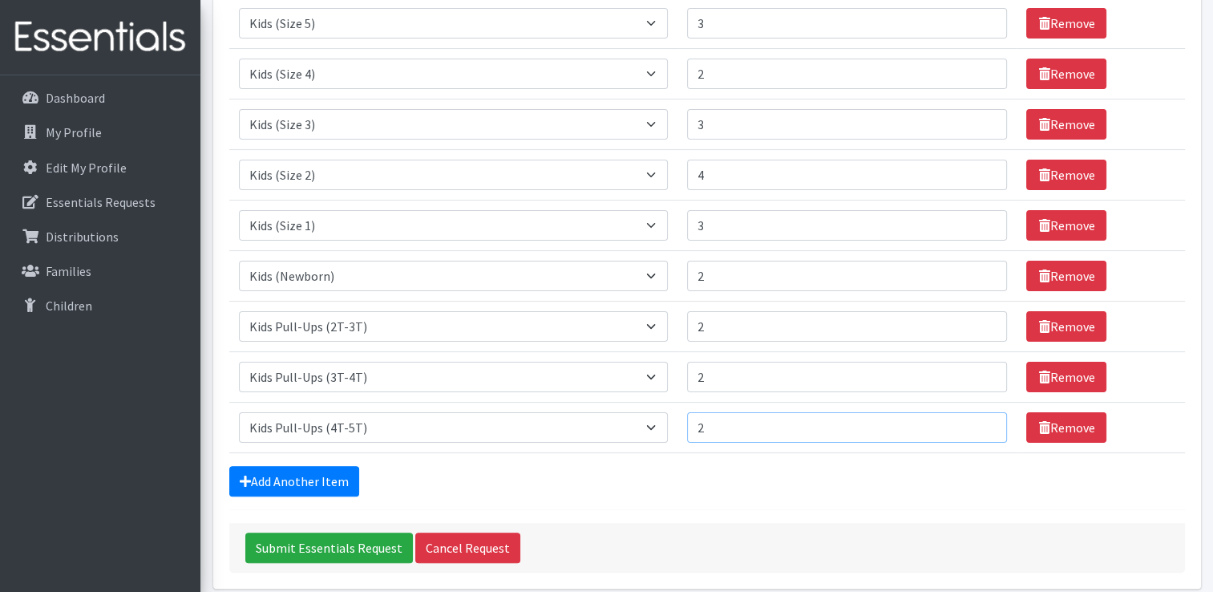
scroll to position [207, 0]
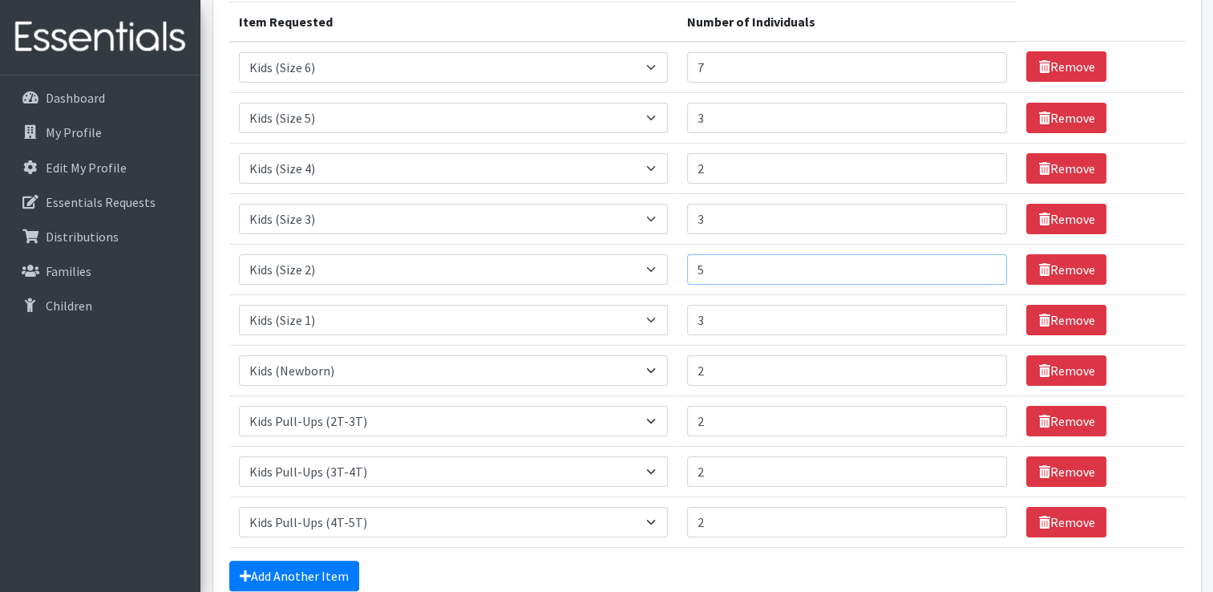
click at [978, 266] on input "5" at bounding box center [847, 269] width 320 height 30
click at [981, 274] on input "4" at bounding box center [847, 269] width 320 height 30
click at [981, 274] on input "3" at bounding box center [847, 269] width 320 height 30
type input "2"
click at [981, 274] on input "2" at bounding box center [847, 269] width 320 height 30
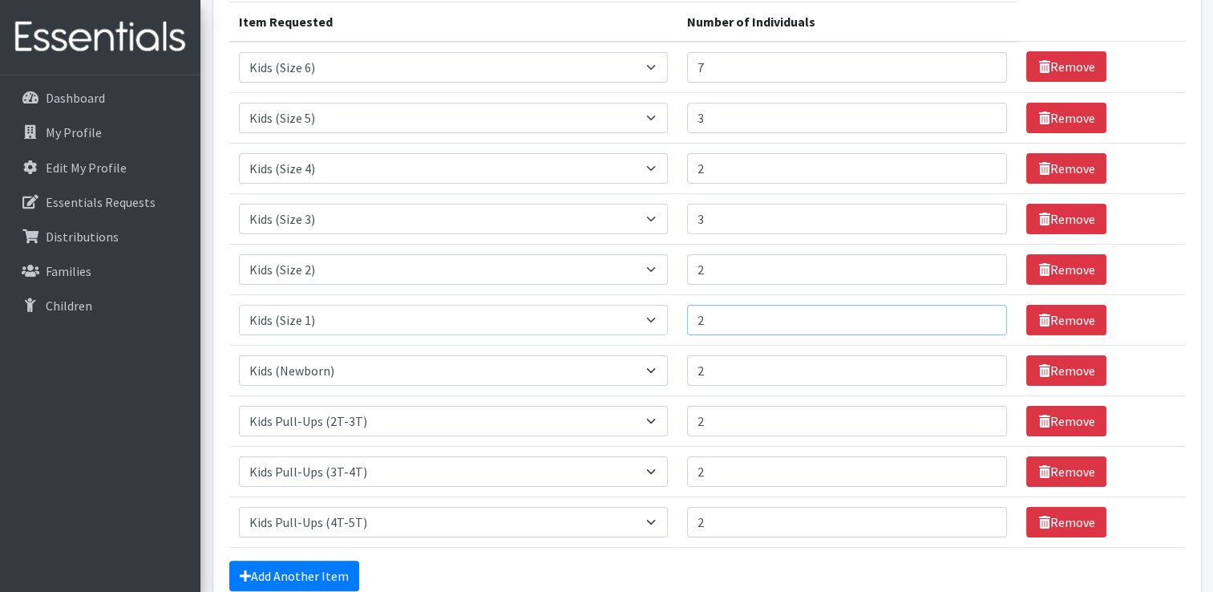
type input "2"
click at [978, 322] on input "2" at bounding box center [847, 320] width 320 height 30
click at [980, 70] on input "6" at bounding box center [847, 67] width 320 height 30
type input "5"
click at [980, 70] on input "5" at bounding box center [847, 67] width 320 height 30
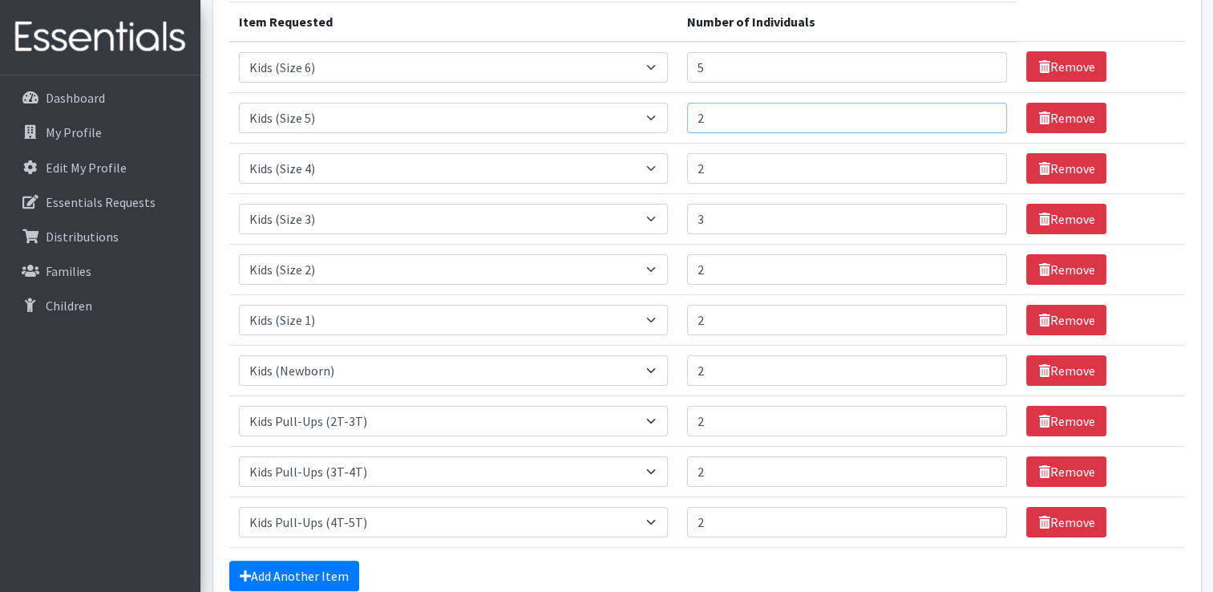
type input "2"
click at [981, 119] on input "2" at bounding box center [847, 118] width 320 height 30
type input "2"
click at [979, 220] on input "2" at bounding box center [847, 219] width 320 height 30
type input "1"
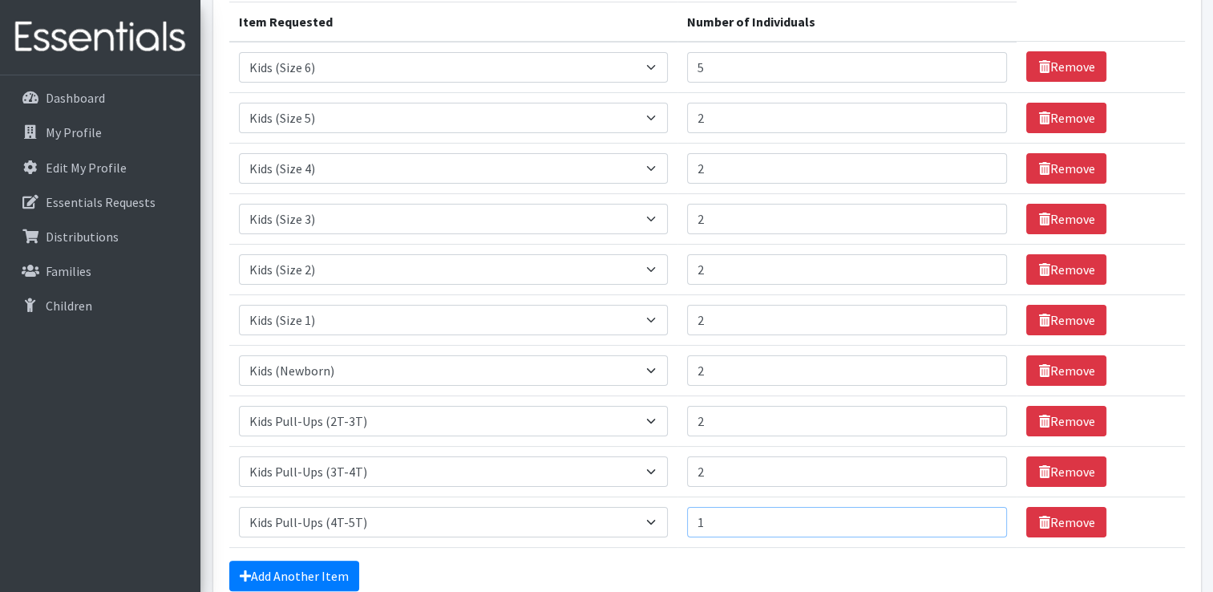
click at [981, 520] on input "1" at bounding box center [847, 522] width 320 height 30
click at [980, 524] on input "1" at bounding box center [847, 522] width 320 height 30
click at [653, 518] on select "Select an item Fly&Dry Potty Kit- 2T/3T Boy Fly&Dry Potty Kit- 2T/3T Girl Kids …" at bounding box center [454, 522] width 430 height 30
click at [1040, 520] on link "Remove" at bounding box center [1066, 522] width 80 height 30
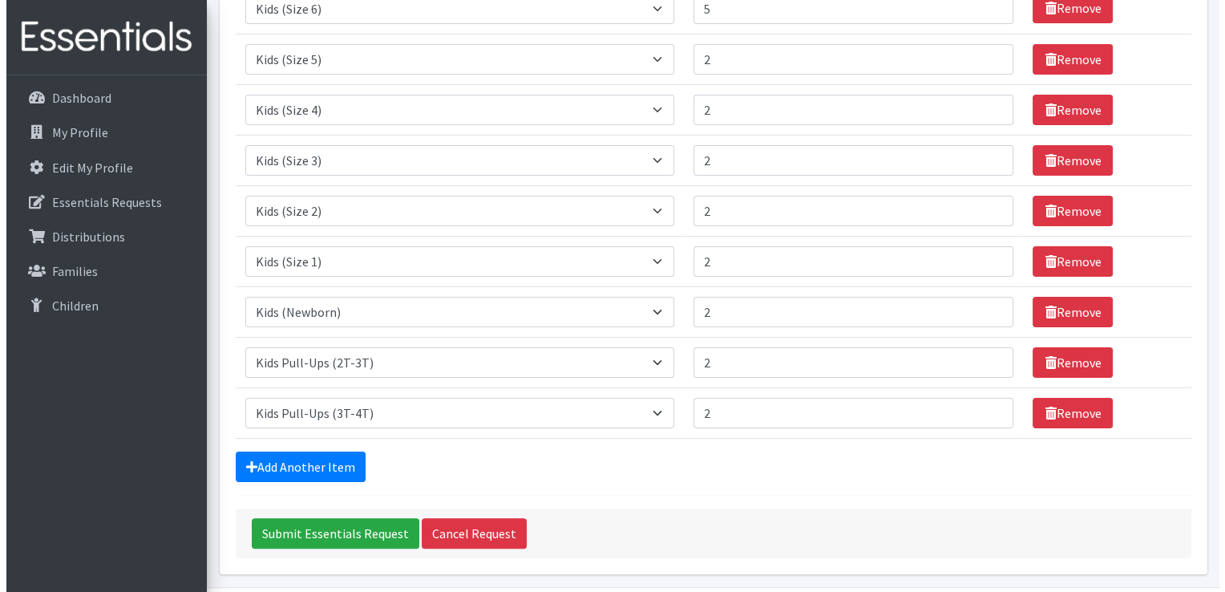
scroll to position [287, 0]
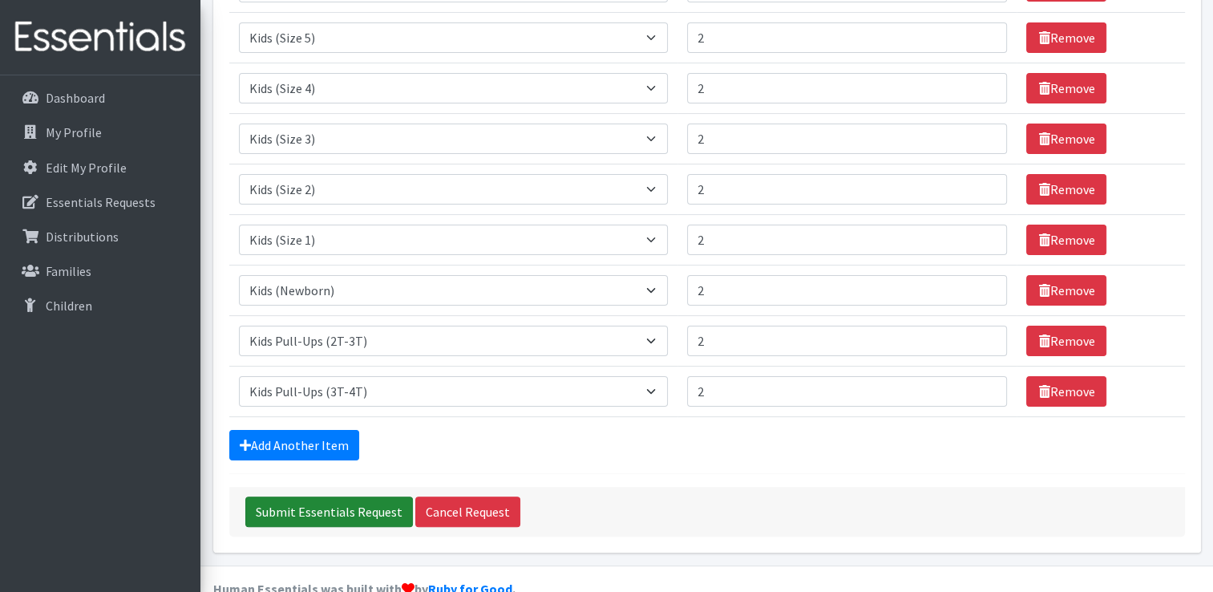
click at [379, 506] on input "Submit Essentials Request" at bounding box center [329, 511] width 168 height 30
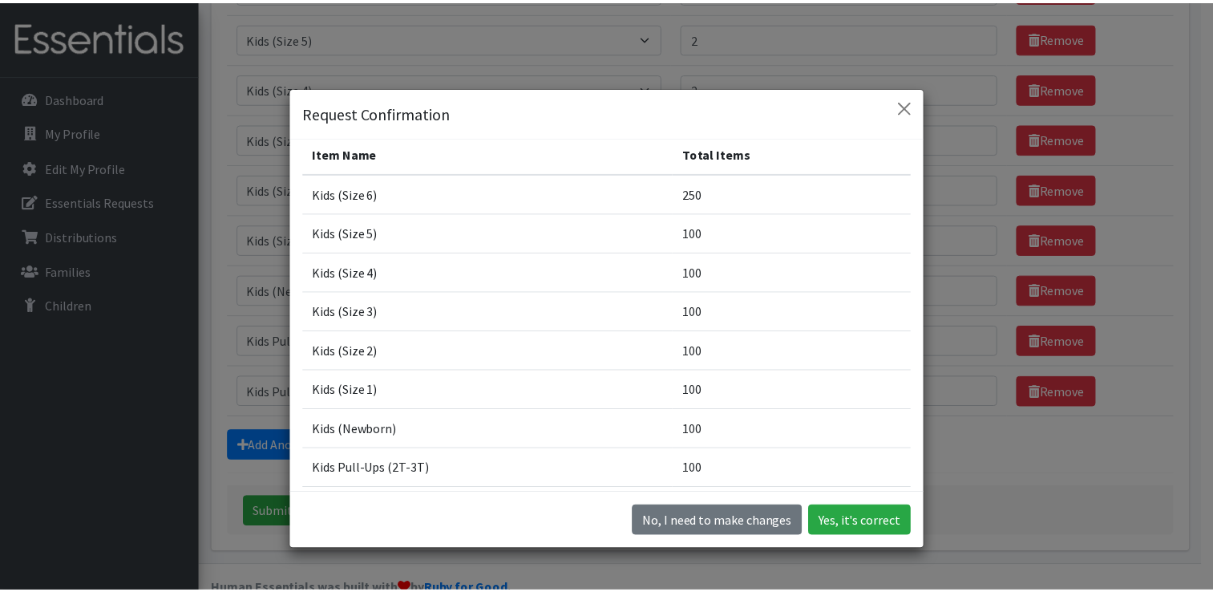
scroll to position [0, 0]
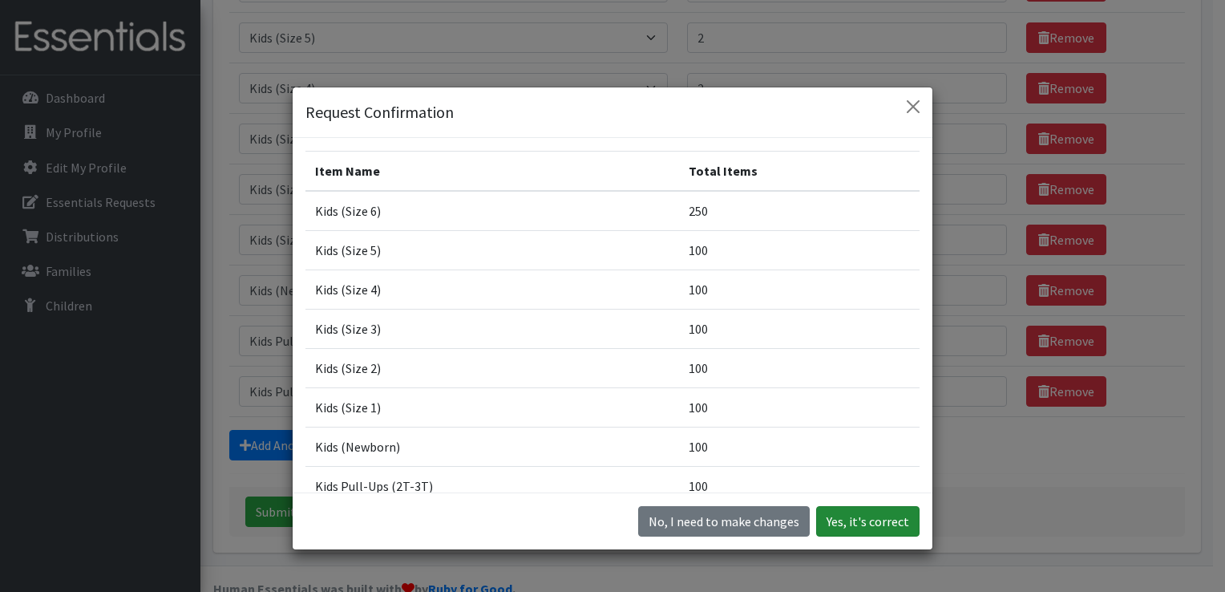
click at [869, 525] on button "Yes, it's correct" at bounding box center [867, 521] width 103 height 30
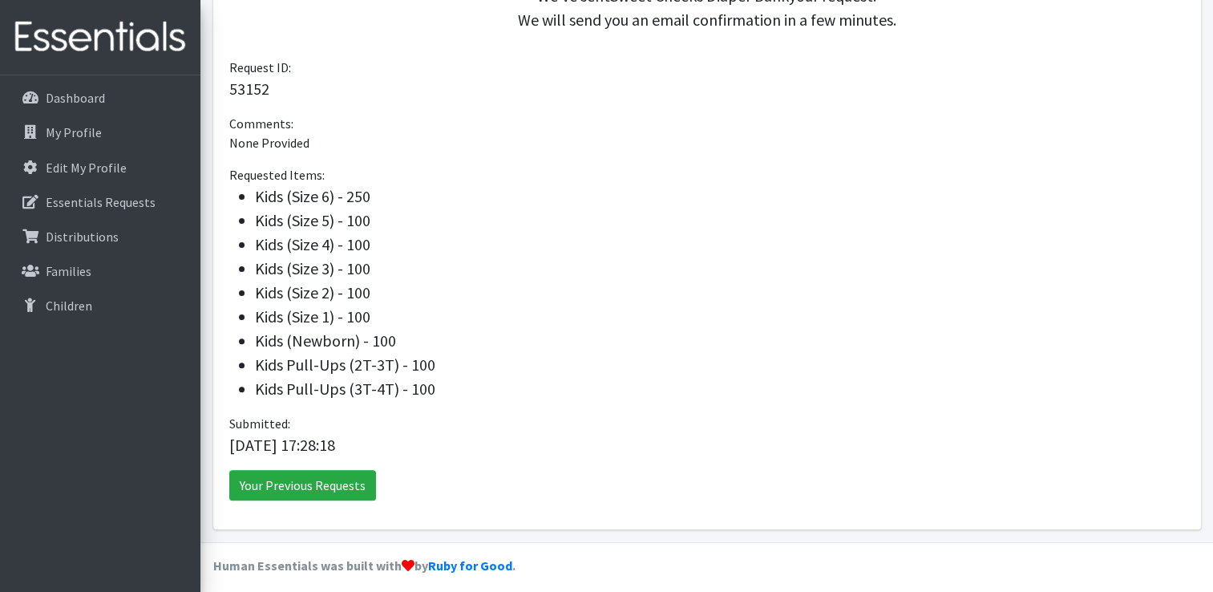
scroll to position [439, 0]
